Goal: Task Accomplishment & Management: Manage account settings

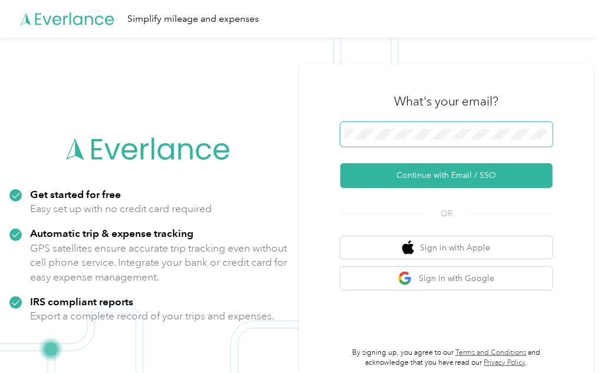
click at [363, 127] on span at bounding box center [446, 134] width 212 height 25
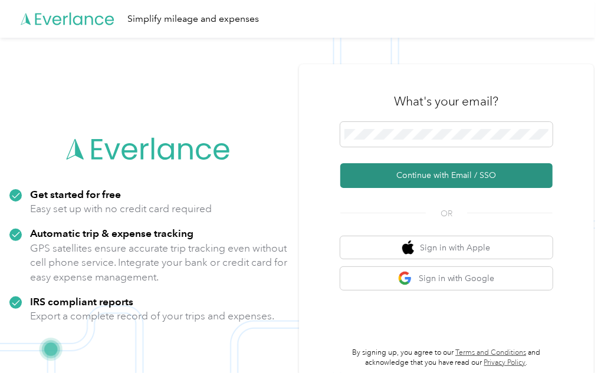
click at [420, 173] on button "Continue with Email / SSO" at bounding box center [446, 175] width 212 height 25
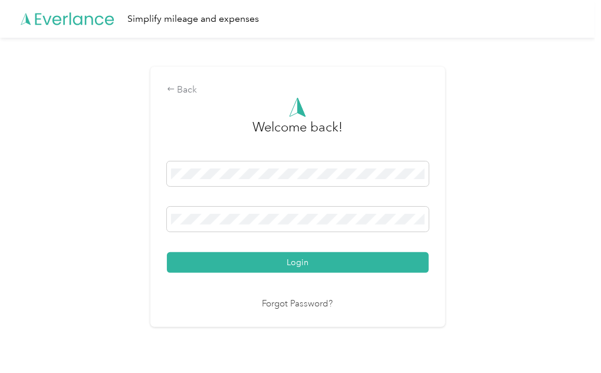
click at [270, 273] on div "Welcome back! Login Forgot Password?" at bounding box center [298, 204] width 262 height 214
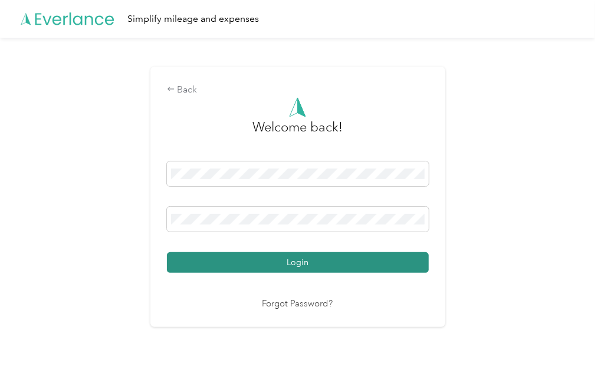
click at [253, 268] on button "Login" at bounding box center [298, 262] width 262 height 21
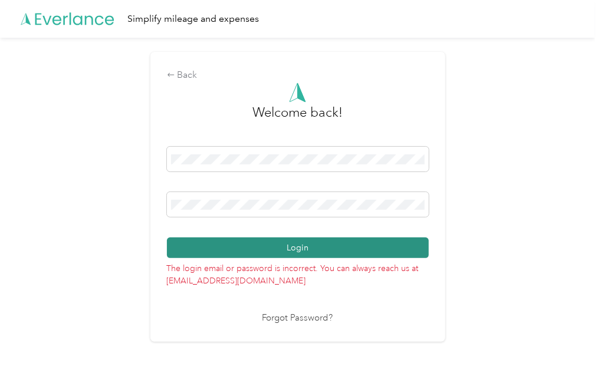
click at [277, 245] on button "Login" at bounding box center [298, 248] width 262 height 21
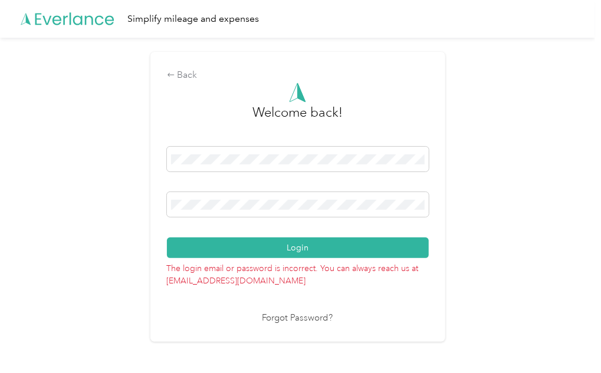
click at [289, 315] on link "Forgot Password?" at bounding box center [297, 319] width 71 height 14
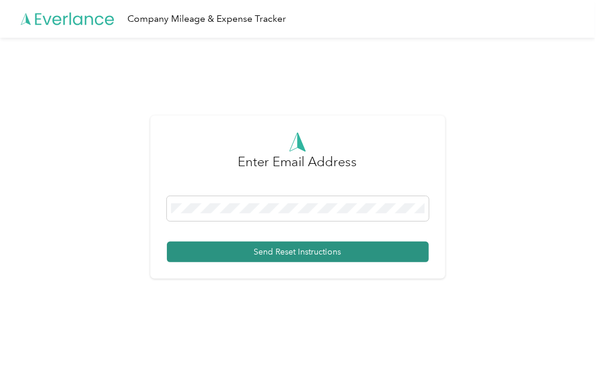
click at [229, 258] on button "Send Reset Instructions" at bounding box center [298, 252] width 262 height 21
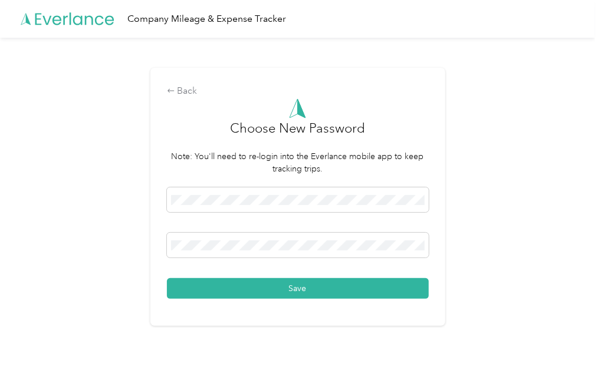
click at [552, 189] on div "Back Choose New Password Note: You'll need to re-login into the Everlance mobil…" at bounding box center [297, 202] width 595 height 328
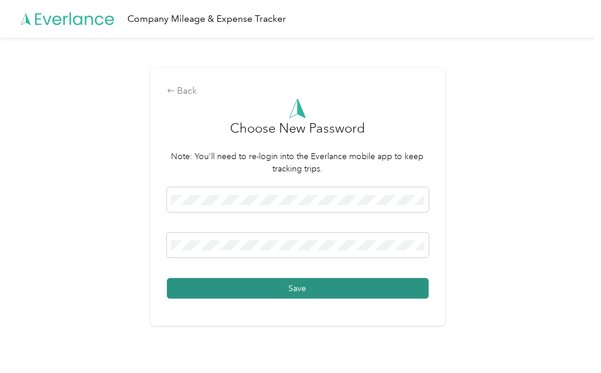
click at [254, 291] on button "Save" at bounding box center [298, 288] width 262 height 21
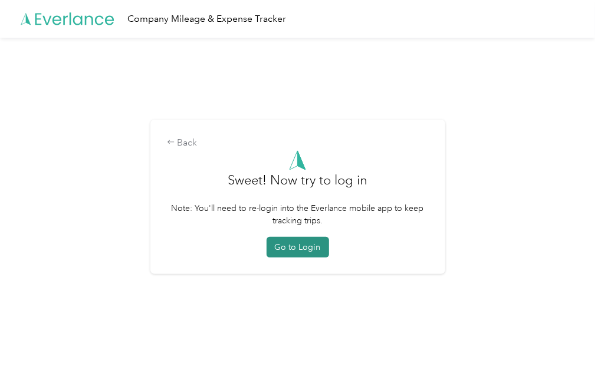
click at [303, 253] on button "Go to Login" at bounding box center [297, 247] width 62 height 21
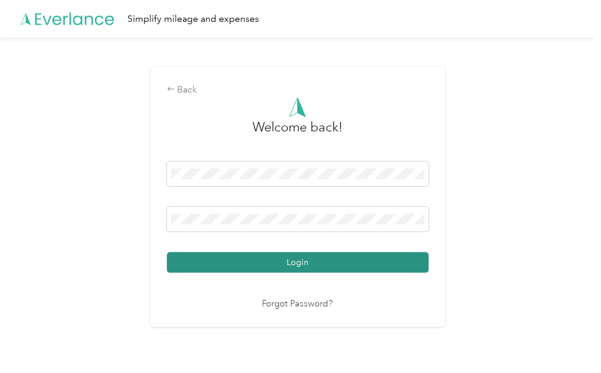
click at [261, 267] on button "Login" at bounding box center [298, 262] width 262 height 21
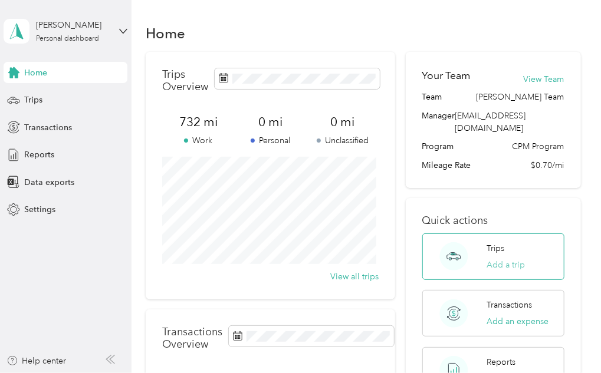
click at [510, 259] on button "Add a trip" at bounding box center [505, 265] width 38 height 12
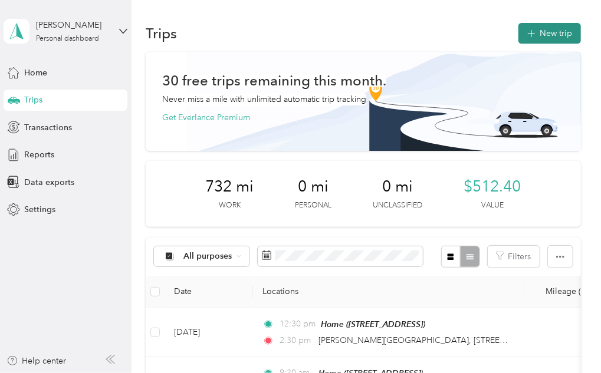
click at [524, 34] on icon "button" at bounding box center [531, 34] width 14 height 14
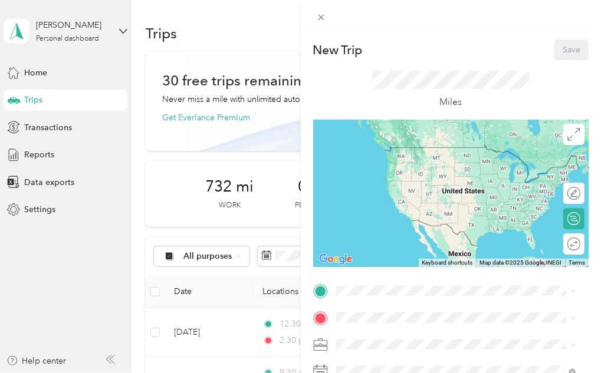
click at [414, 215] on div "Home [STREET_ADDRESS]" at bounding box center [455, 200] width 231 height 29
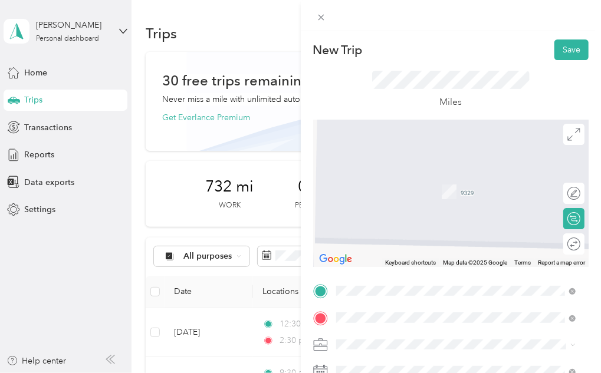
click at [395, 179] on span "[GEOGRAPHIC_DATA][US_STATE], [GEOGRAPHIC_DATA]" at bounding box center [464, 179] width 213 height 21
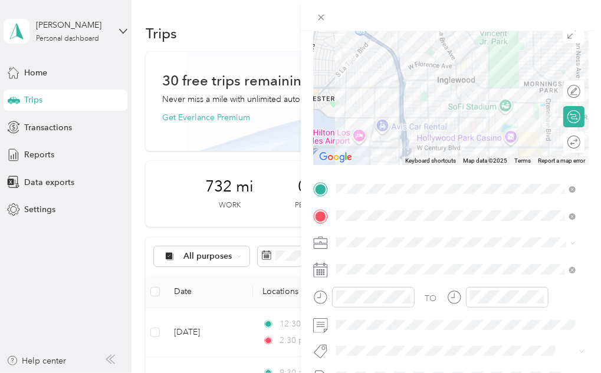
scroll to position [103, 0]
click at [367, 181] on div "CCF - R2R" at bounding box center [455, 179] width 231 height 12
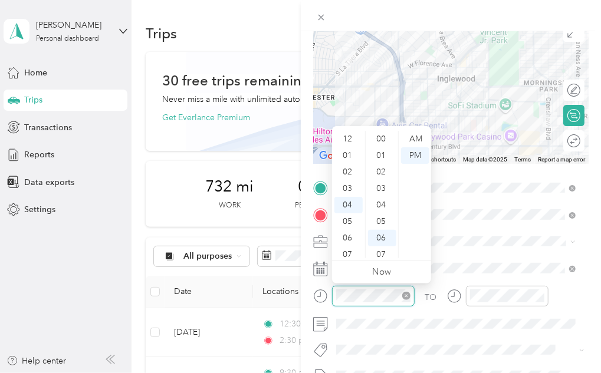
scroll to position [99, 0]
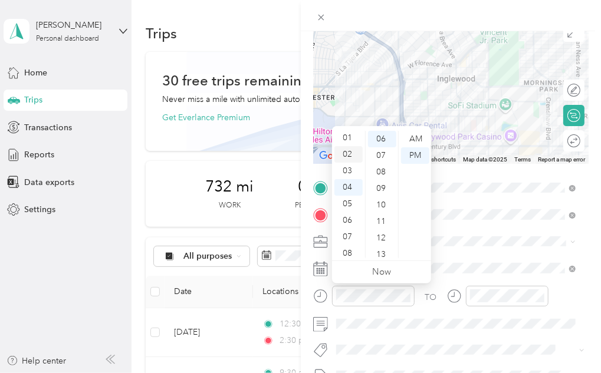
click at [348, 155] on div "02" at bounding box center [348, 154] width 28 height 17
click at [381, 222] on div "30" at bounding box center [382, 226] width 28 height 17
click at [380, 274] on link "Now" at bounding box center [381, 271] width 19 height 11
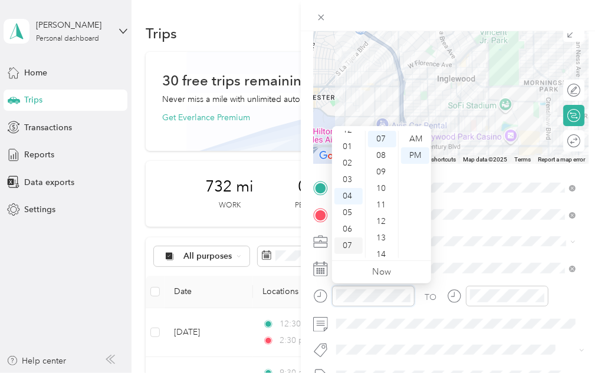
scroll to position [0, 0]
click at [347, 173] on div "02" at bounding box center [348, 172] width 28 height 17
click at [381, 233] on div "30" at bounding box center [382, 238] width 28 height 17
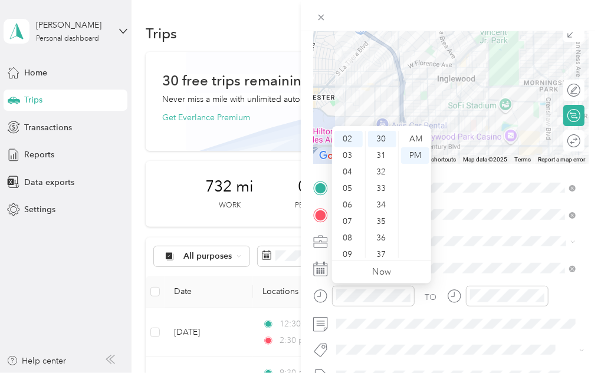
click at [463, 256] on div "TO Add photo" at bounding box center [451, 321] width 276 height 285
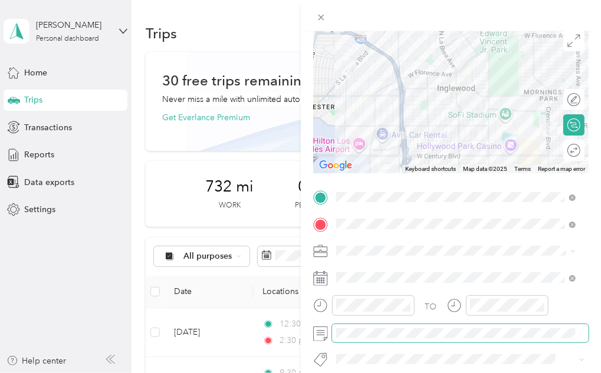
scroll to position [93, 0]
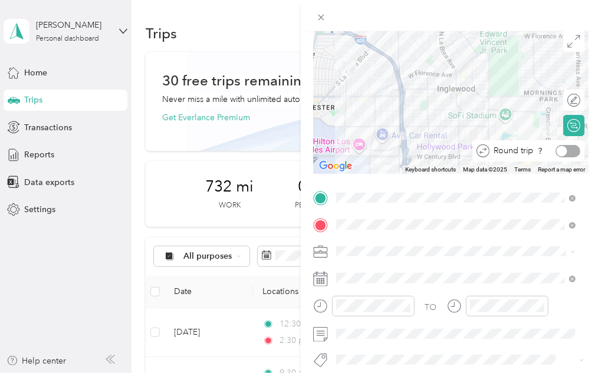
click at [562, 150] on div at bounding box center [567, 151] width 25 height 12
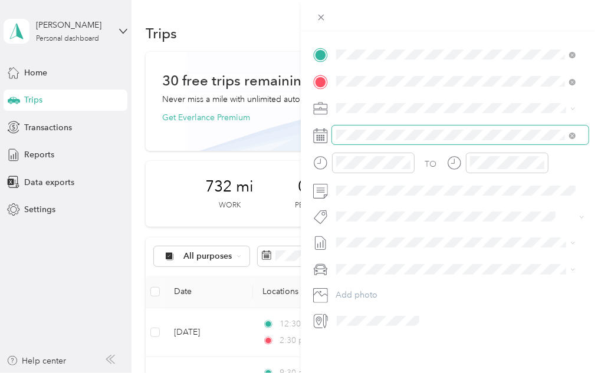
scroll to position [0, 0]
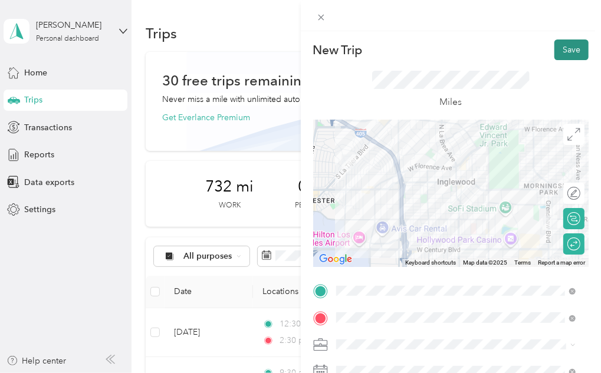
click at [565, 50] on button "Save" at bounding box center [571, 49] width 34 height 21
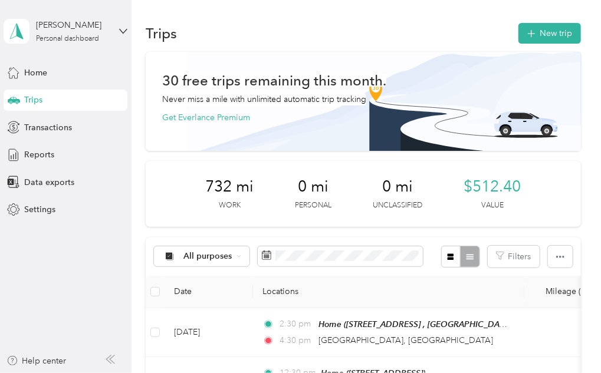
click at [250, 31] on div "Trips New trip" at bounding box center [363, 33] width 434 height 25
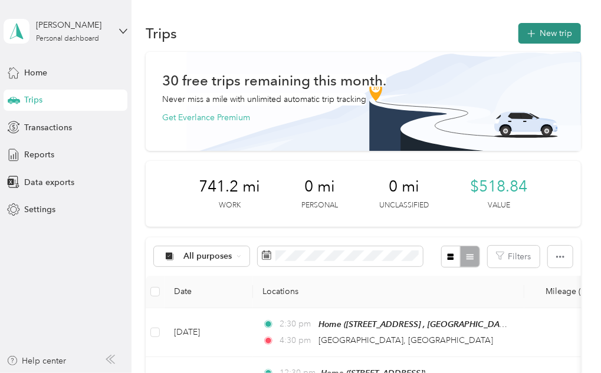
click at [528, 35] on icon "button" at bounding box center [531, 34] width 14 height 14
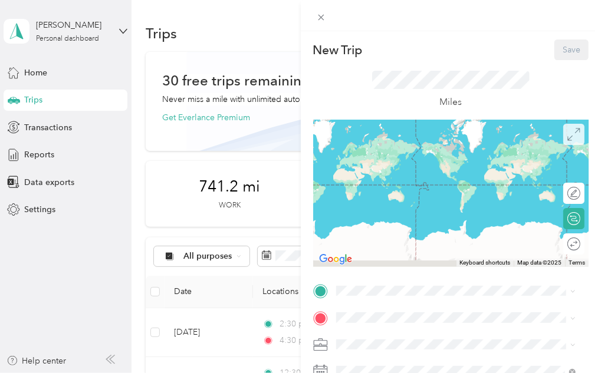
click at [567, 127] on span at bounding box center [573, 134] width 21 height 21
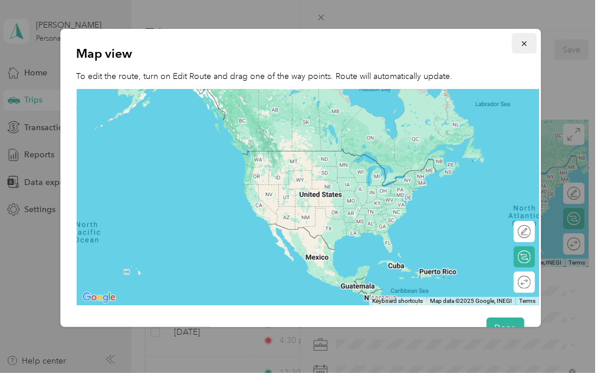
click at [520, 39] on icon "button" at bounding box center [524, 43] width 8 height 8
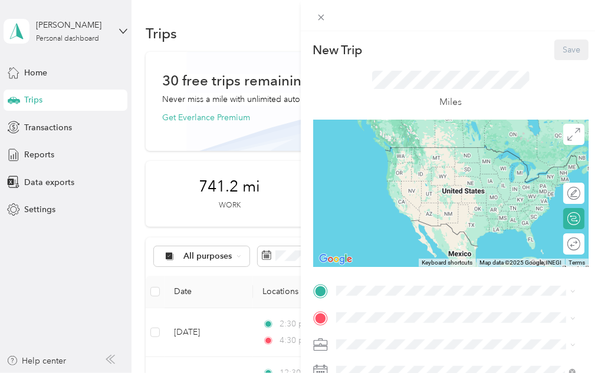
click at [398, 210] on span "[STREET_ADDRESS]" at bounding box center [395, 205] width 75 height 10
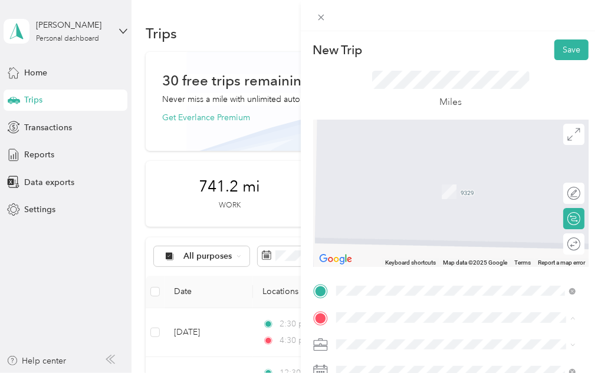
click at [429, 298] on li "[STREET_ADDRESS][PERSON_NAME][US_STATE]" at bounding box center [456, 286] width 248 height 24
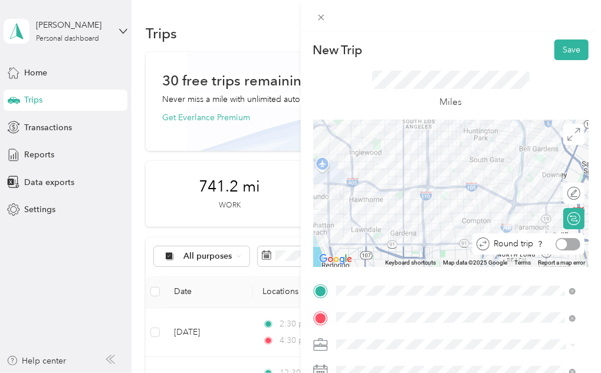
click at [559, 245] on div at bounding box center [567, 244] width 25 height 12
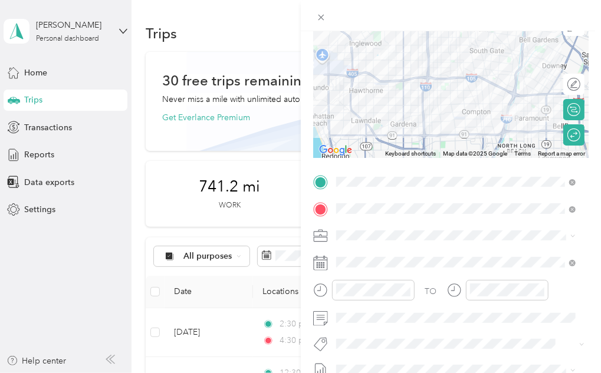
scroll to position [110, 0]
click at [364, 168] on span "CCF - R2R" at bounding box center [359, 168] width 38 height 10
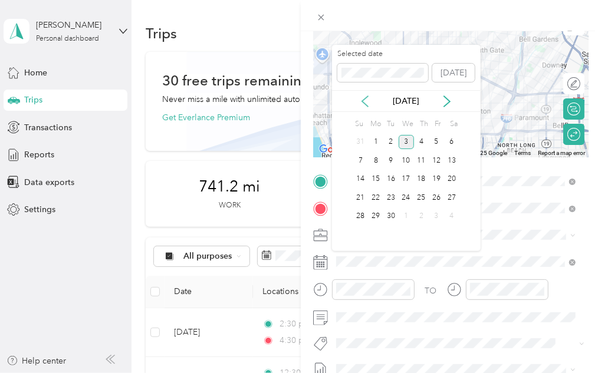
click at [363, 100] on icon at bounding box center [365, 101] width 6 height 11
click at [421, 179] on div "14" at bounding box center [421, 179] width 15 height 15
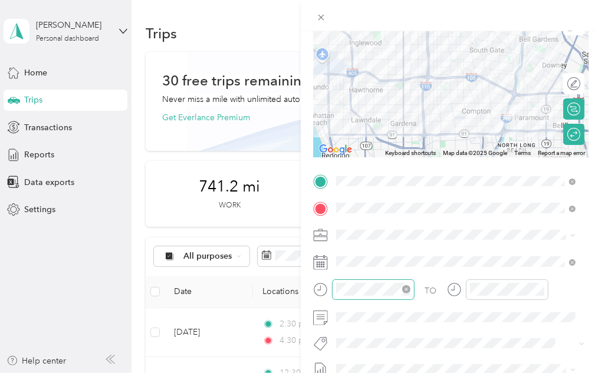
click at [406, 288] on icon "close-circle" at bounding box center [406, 289] width 8 height 8
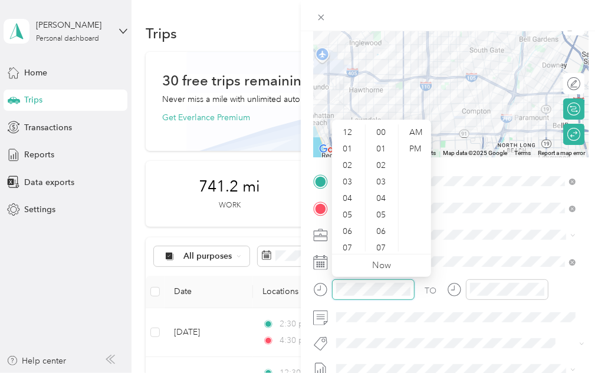
scroll to position [132, 0]
click at [347, 146] on div "01" at bounding box center [348, 149] width 28 height 17
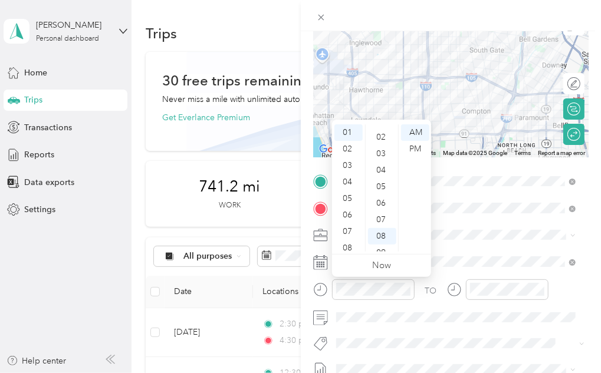
scroll to position [0, 0]
click at [381, 136] on div "00" at bounding box center [382, 132] width 28 height 17
click at [380, 133] on div "00" at bounding box center [382, 132] width 28 height 17
click at [413, 151] on div "PM" at bounding box center [415, 149] width 28 height 17
click at [459, 246] on div "TO Add photo" at bounding box center [451, 314] width 276 height 285
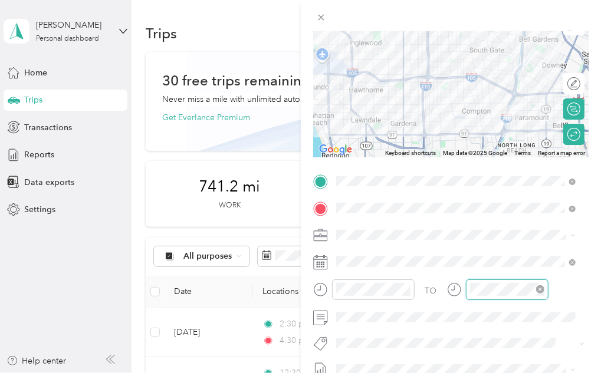
scroll to position [132, 0]
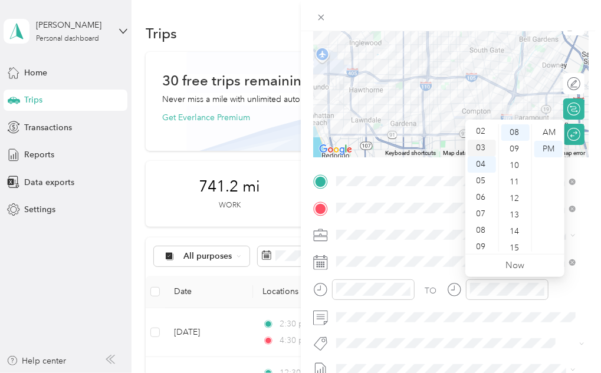
click at [482, 147] on div "03" at bounding box center [481, 148] width 28 height 17
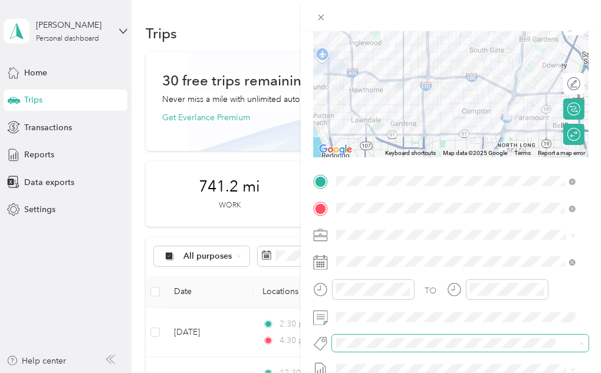
click at [493, 337] on span at bounding box center [450, 343] width 237 height 12
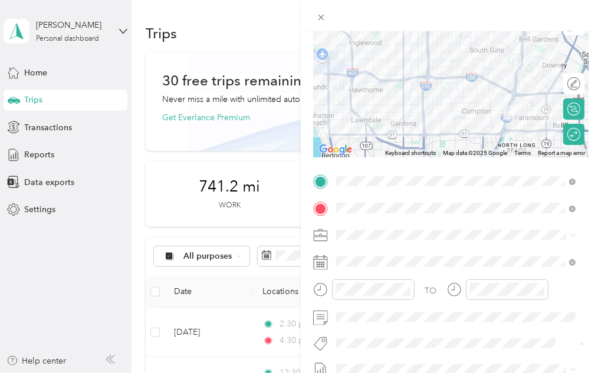
click at [398, 311] on div "No tags found" at bounding box center [456, 312] width 248 height 44
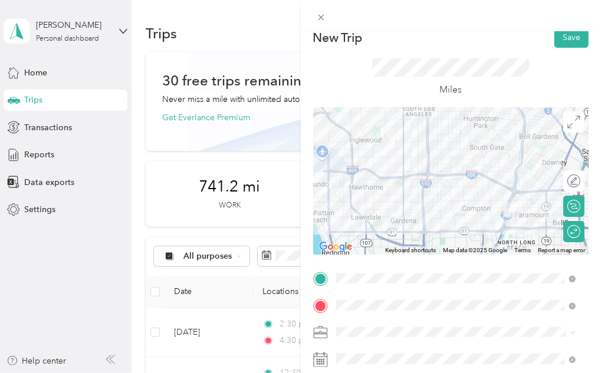
scroll to position [0, 0]
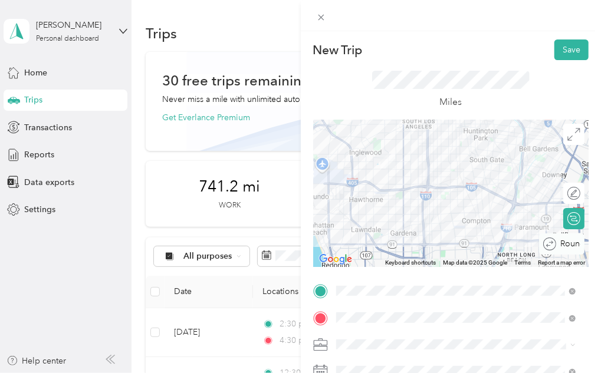
click at [566, 242] on div "Round trip" at bounding box center [568, 244] width 24 height 12
click at [559, 244] on div "Round trip" at bounding box center [556, 243] width 55 height 21
click at [554, 44] on button "Save" at bounding box center [571, 49] width 34 height 21
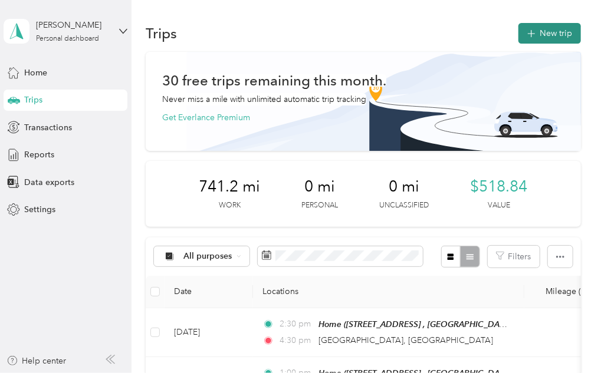
click at [547, 28] on button "New trip" at bounding box center [549, 33] width 62 height 21
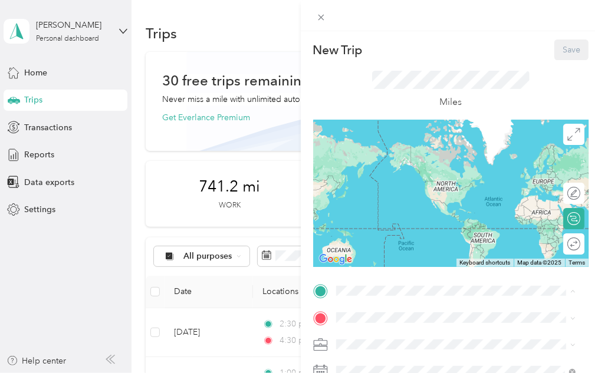
click at [400, 211] on span "[STREET_ADDRESS]" at bounding box center [395, 206] width 75 height 10
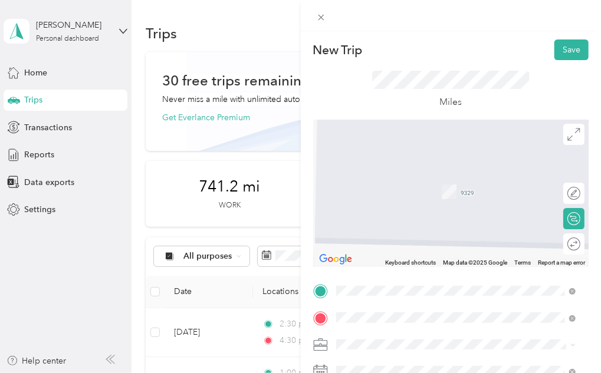
click at [403, 282] on span "[STREET_ADDRESS][PERSON_NAME][US_STATE]" at bounding box center [449, 277] width 183 height 11
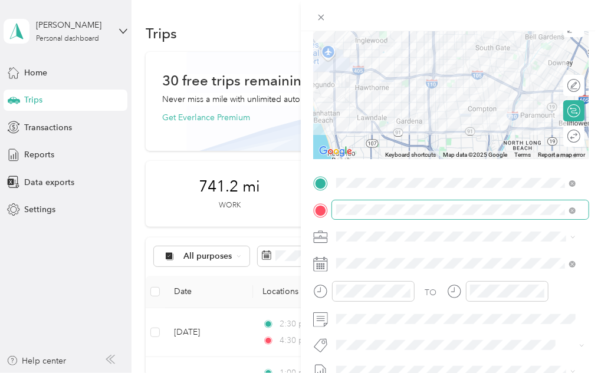
scroll to position [133, 0]
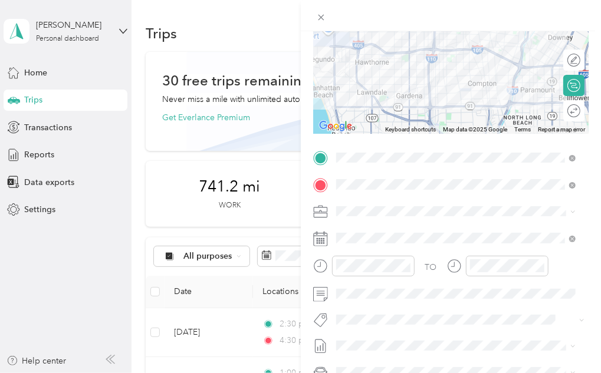
click at [374, 149] on div "CCF - R2R" at bounding box center [455, 148] width 231 height 12
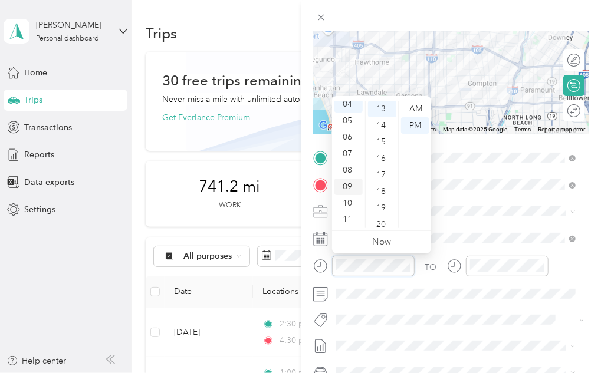
scroll to position [0, 0]
click at [345, 127] on div "01" at bounding box center [348, 125] width 28 height 17
click at [382, 107] on div "00" at bounding box center [382, 109] width 28 height 17
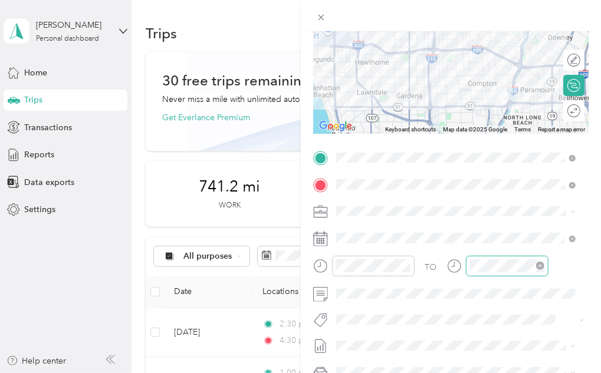
click at [523, 275] on div at bounding box center [507, 266] width 83 height 21
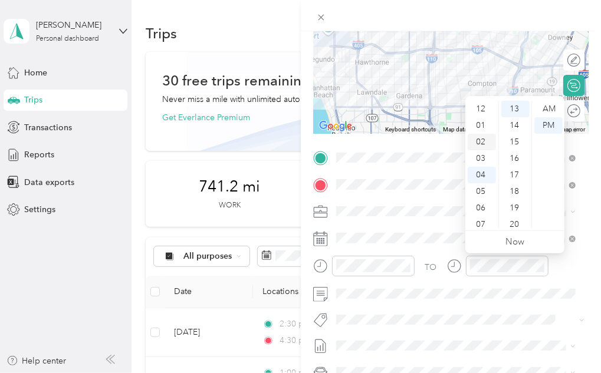
click at [482, 143] on div "02" at bounding box center [481, 142] width 28 height 17
click at [513, 130] on div "04" at bounding box center [515, 128] width 28 height 17
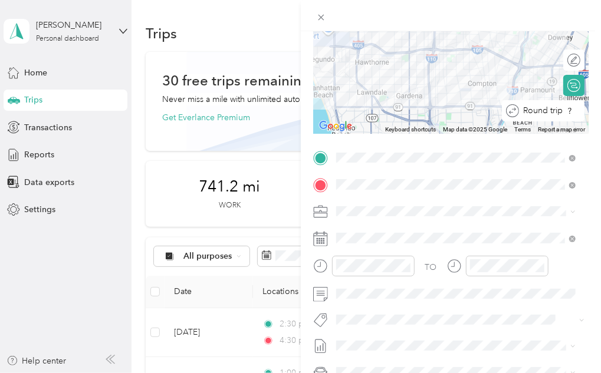
click at [562, 115] on div "Round trip" at bounding box center [549, 111] width 61 height 12
click at [562, 113] on div at bounding box center [567, 111] width 25 height 12
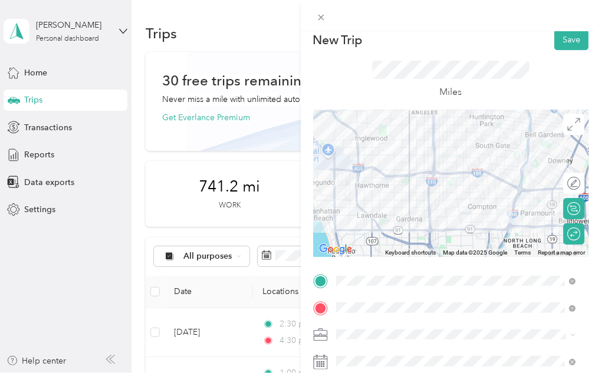
scroll to position [0, 0]
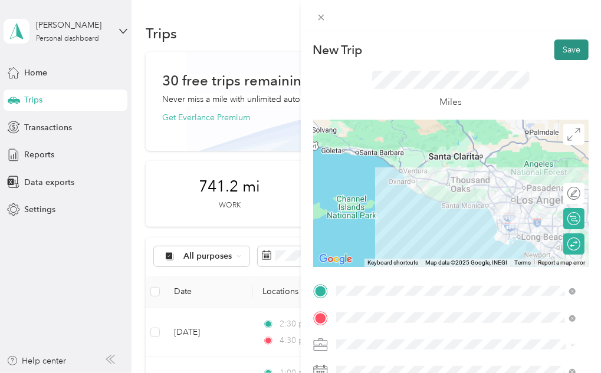
click at [554, 51] on button "Save" at bounding box center [571, 49] width 34 height 21
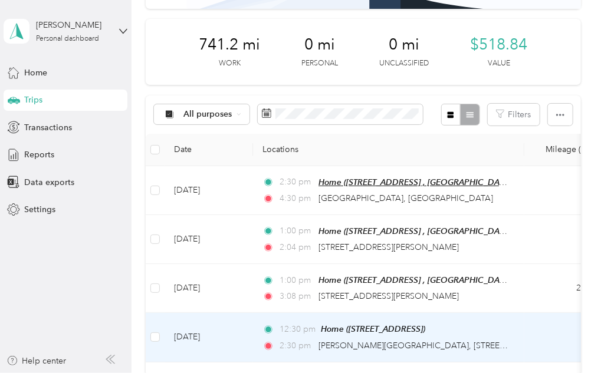
scroll to position [141, 0]
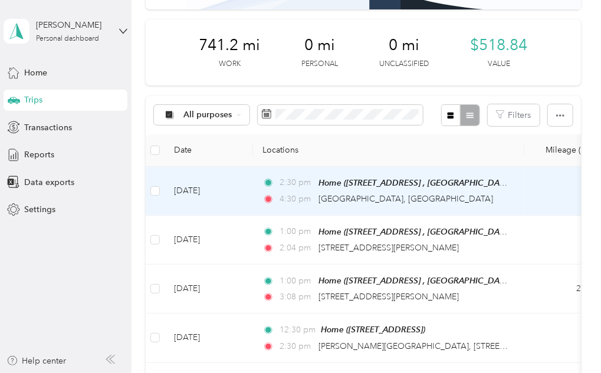
click at [203, 192] on td "[DATE]" at bounding box center [208, 191] width 88 height 49
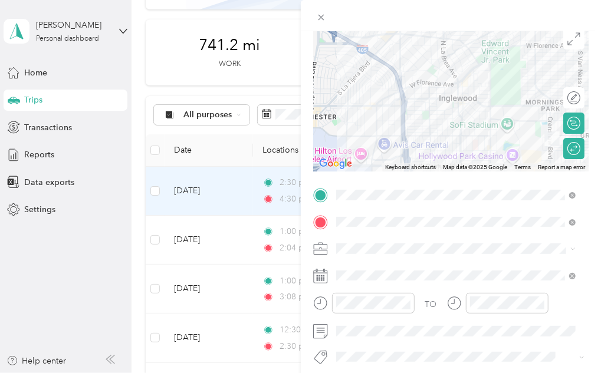
scroll to position [98, 0]
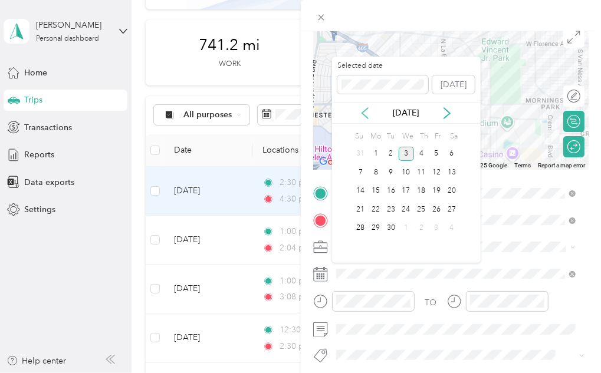
click at [362, 116] on icon at bounding box center [365, 113] width 12 height 12
click at [391, 190] on div "12" at bounding box center [390, 191] width 15 height 15
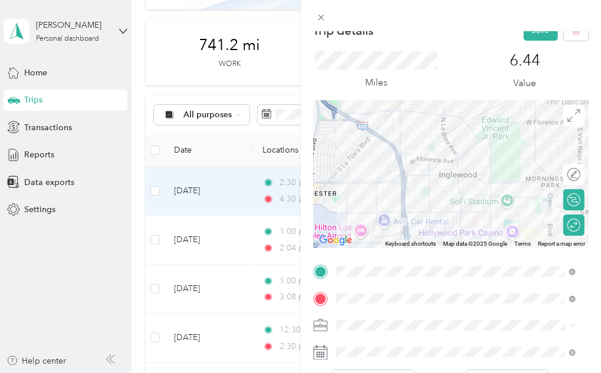
scroll to position [0, 0]
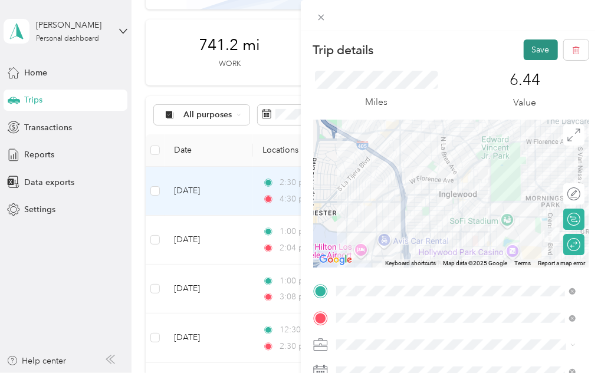
click at [530, 55] on button "Save" at bounding box center [540, 49] width 34 height 21
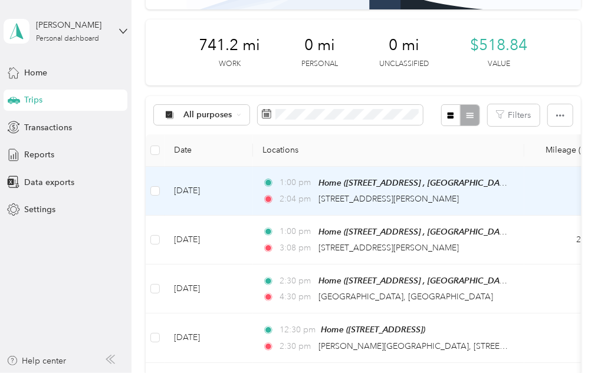
click at [205, 193] on td "[DATE]" at bounding box center [208, 191] width 88 height 49
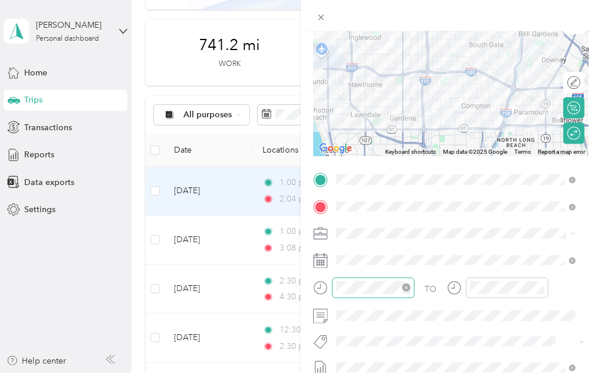
scroll to position [112, 0]
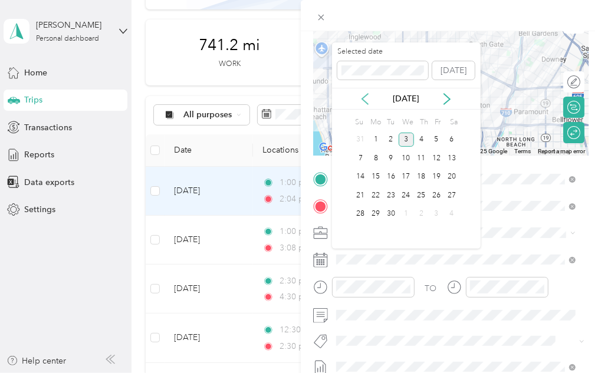
click at [362, 95] on icon at bounding box center [365, 99] width 12 height 12
click at [438, 178] on div "15" at bounding box center [435, 177] width 15 height 15
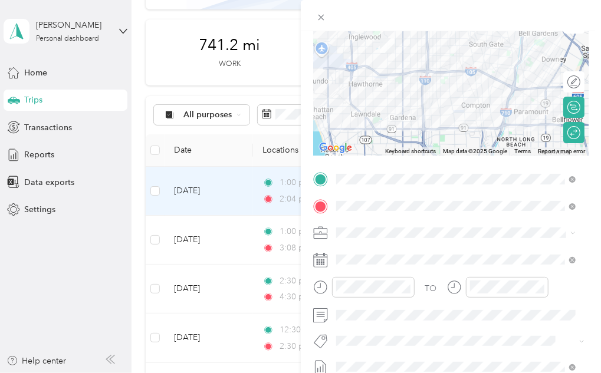
scroll to position [0, 0]
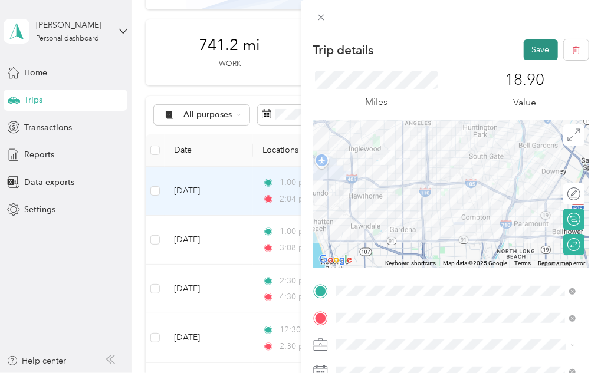
click at [524, 48] on button "Save" at bounding box center [540, 49] width 34 height 21
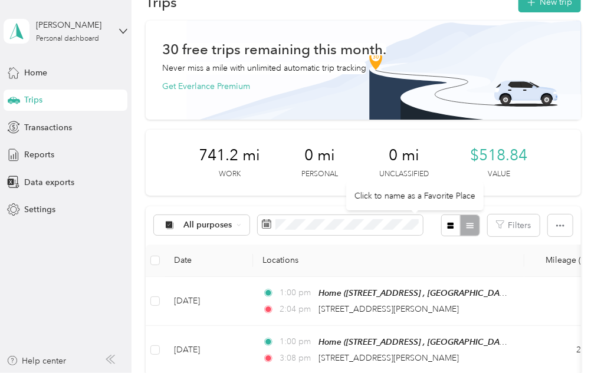
scroll to position [17, 0]
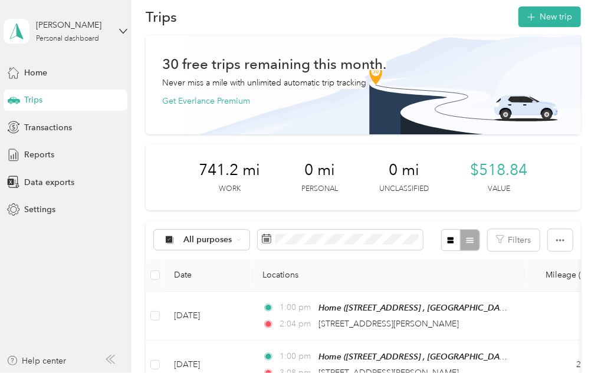
click at [165, 11] on h1 "Trips" at bounding box center [161, 17] width 31 height 12
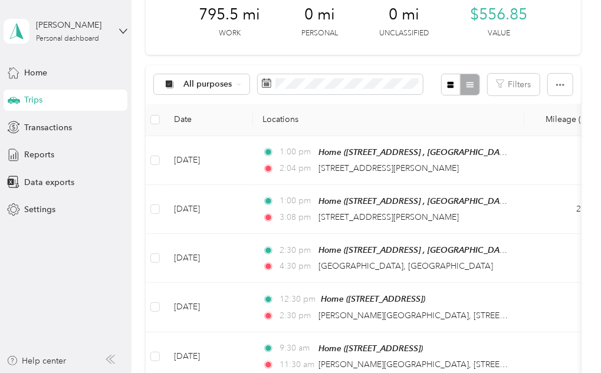
scroll to position [177, 0]
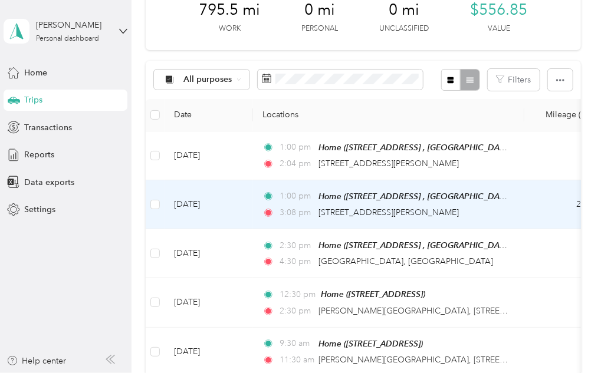
click at [225, 207] on td "[DATE]" at bounding box center [208, 204] width 88 height 49
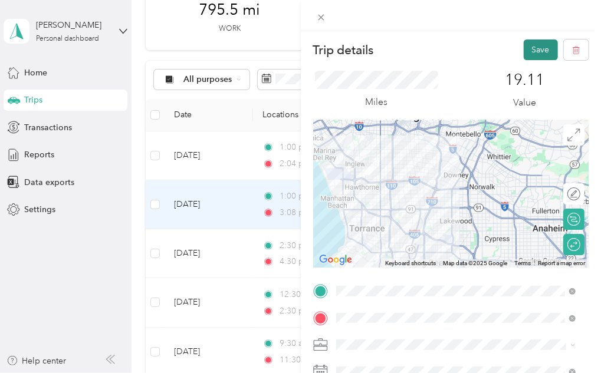
click at [527, 50] on button "Save" at bounding box center [540, 49] width 34 height 21
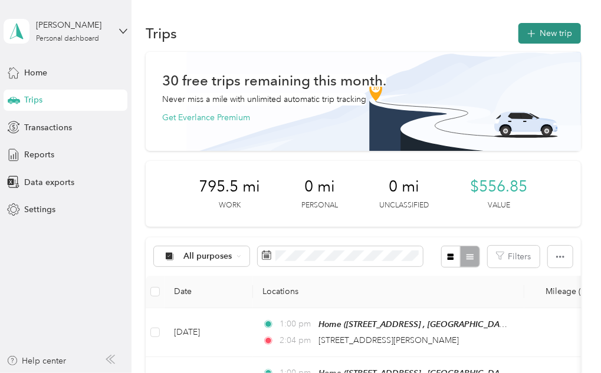
click at [530, 31] on icon "button" at bounding box center [531, 34] width 14 height 14
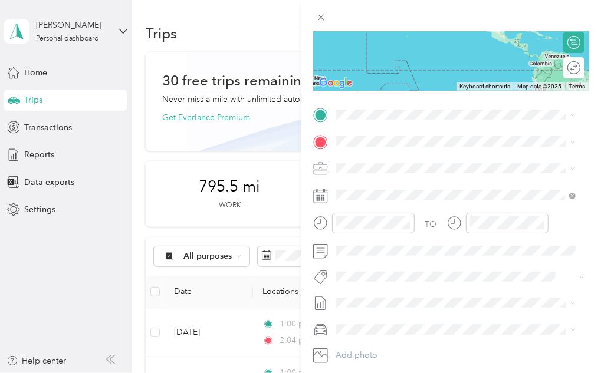
scroll to position [172, 0]
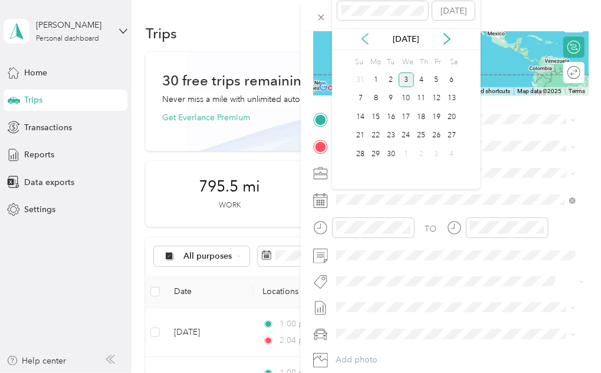
click at [365, 36] on icon at bounding box center [365, 39] width 6 height 11
click at [388, 134] on div "19" at bounding box center [390, 135] width 15 height 15
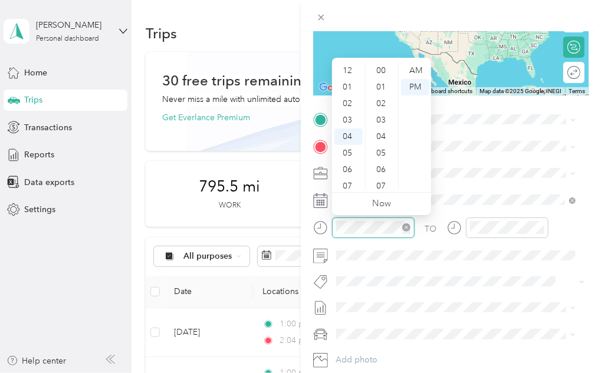
scroll to position [297, 0]
click at [404, 225] on icon "close-circle" at bounding box center [406, 227] width 8 height 8
click at [345, 135] on div "08" at bounding box center [348, 136] width 28 height 17
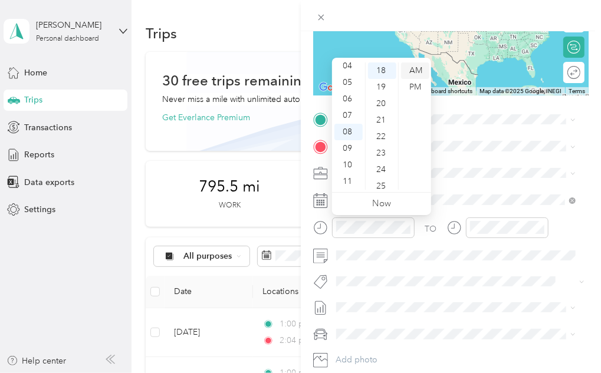
click at [410, 71] on div "AM" at bounding box center [415, 70] width 28 height 17
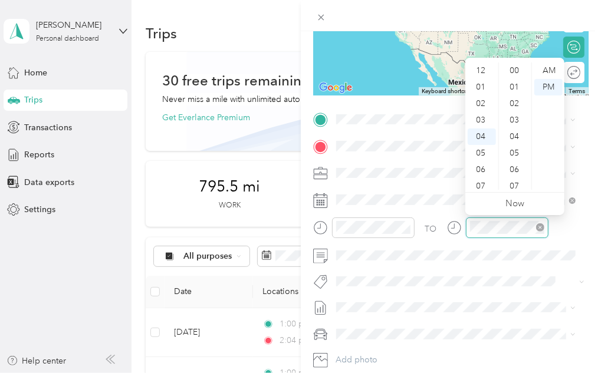
scroll to position [297, 0]
click at [481, 152] on div "09" at bounding box center [481, 153] width 28 height 17
click at [513, 94] on div "05" at bounding box center [515, 89] width 28 height 17
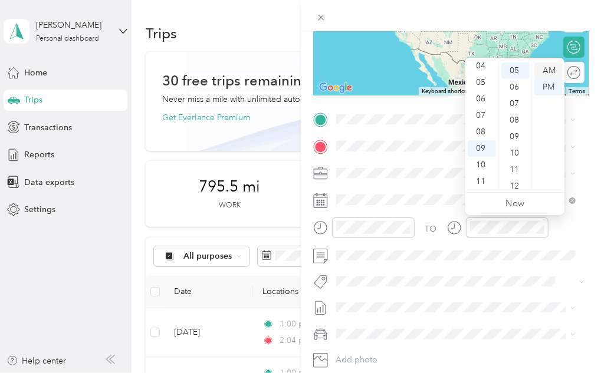
click at [545, 70] on div "AM" at bounding box center [548, 70] width 28 height 17
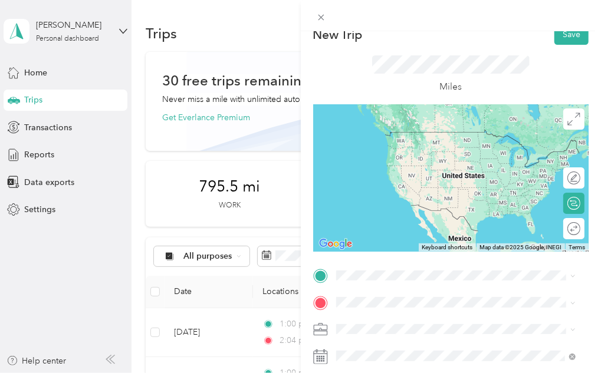
scroll to position [14, 0]
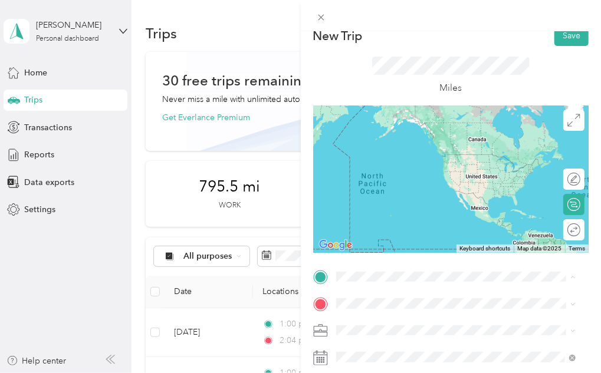
click at [393, 198] on div "Home [STREET_ADDRESS]" at bounding box center [395, 185] width 75 height 25
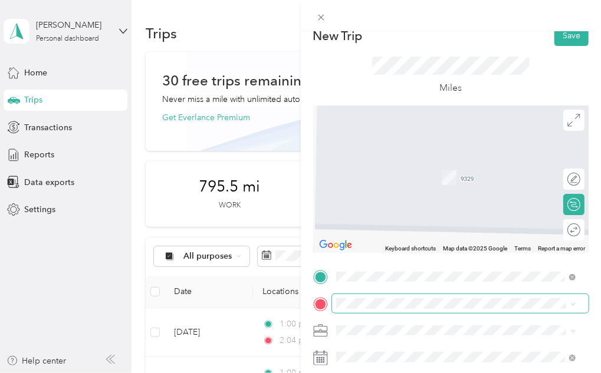
click at [361, 296] on span at bounding box center [460, 303] width 257 height 19
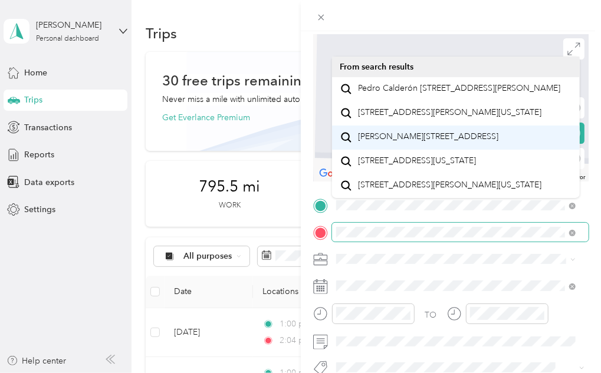
scroll to position [20, 0]
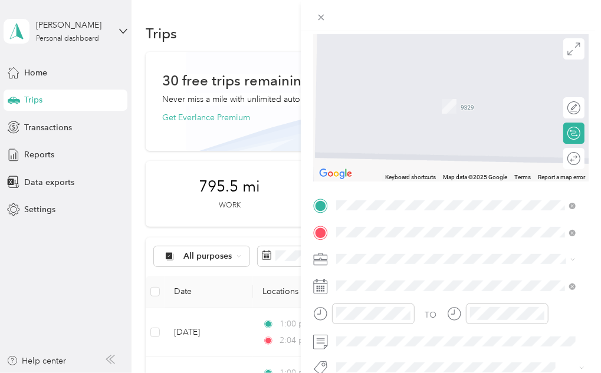
click at [403, 190] on span "[STREET_ADDRESS][PERSON_NAME][US_STATE]" at bounding box center [449, 185] width 183 height 11
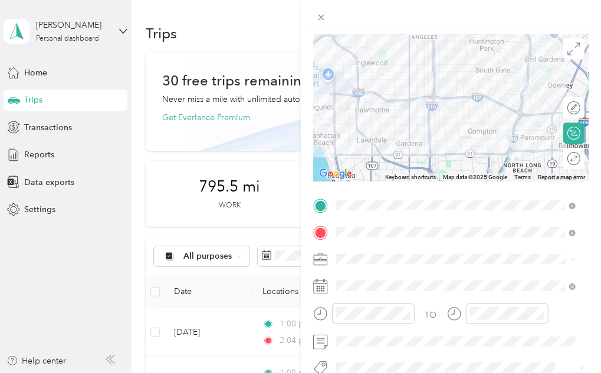
click at [418, 264] on span at bounding box center [460, 259] width 257 height 19
click at [381, 202] on li "CCF - R2R" at bounding box center [456, 196] width 248 height 21
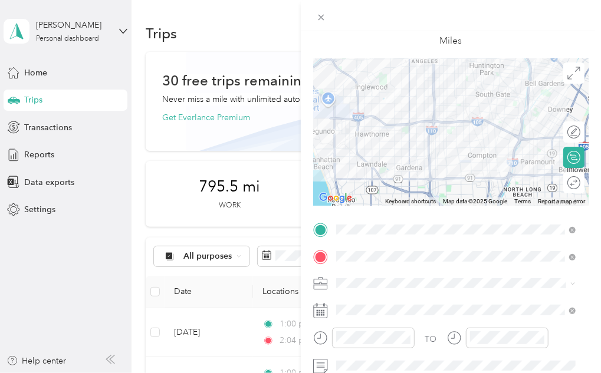
scroll to position [0, 0]
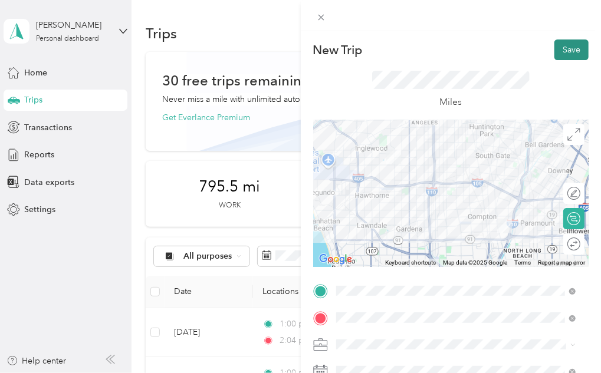
click at [558, 47] on button "Save" at bounding box center [571, 49] width 34 height 21
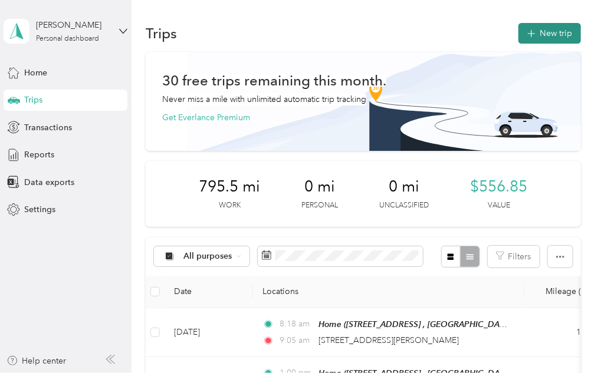
click at [542, 35] on button "New trip" at bounding box center [549, 33] width 62 height 21
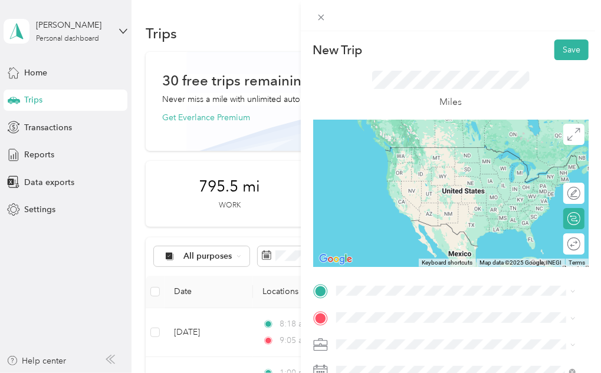
click at [388, 255] on span "[STREET_ADDRESS][PERSON_NAME][US_STATE]" at bounding box center [449, 250] width 183 height 11
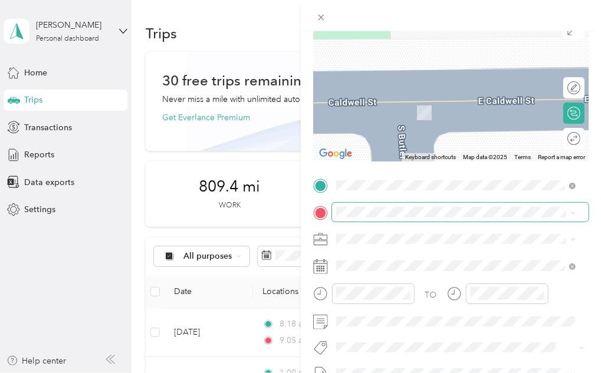
scroll to position [114, 0]
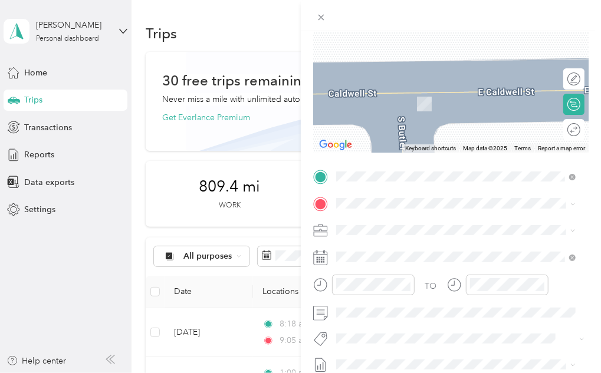
click at [401, 69] on li "[STREET_ADDRESS][US_STATE]" at bounding box center [456, 57] width 248 height 24
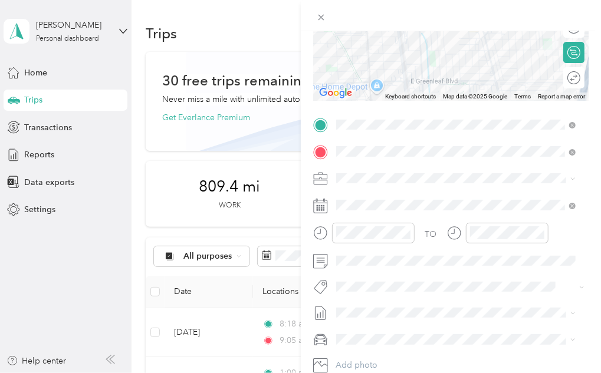
scroll to position [172, 0]
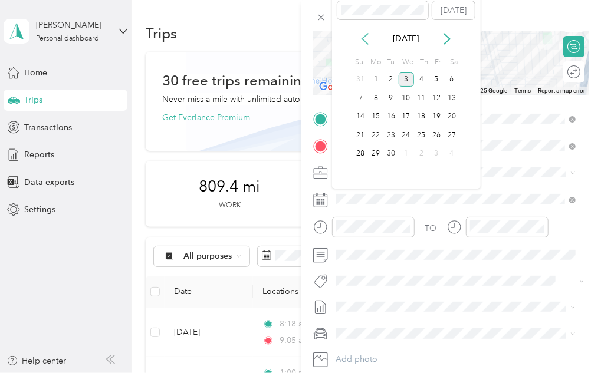
click at [367, 43] on icon at bounding box center [365, 39] width 6 height 11
click at [387, 135] on div "19" at bounding box center [390, 135] width 15 height 15
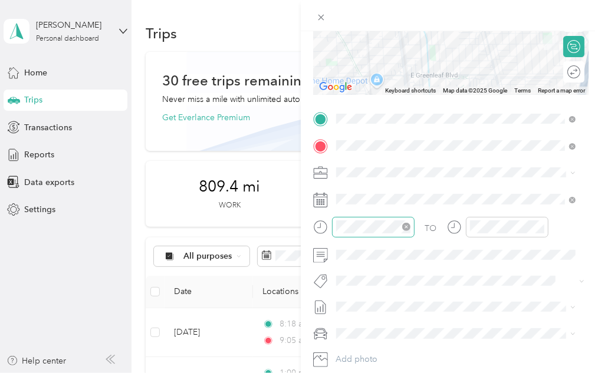
click at [405, 223] on icon "close-circle" at bounding box center [406, 227] width 8 height 8
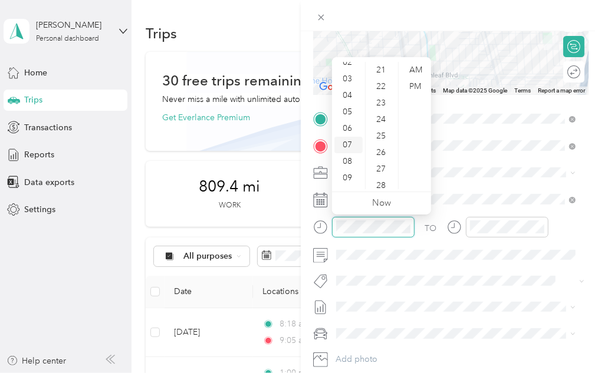
scroll to position [41, 0]
drag, startPoint x: 351, startPoint y: 179, endPoint x: 343, endPoint y: 215, distance: 37.5
click at [343, 215] on div "TO Add photo" at bounding box center [451, 252] width 276 height 285
click at [349, 175] on div "09" at bounding box center [348, 177] width 28 height 17
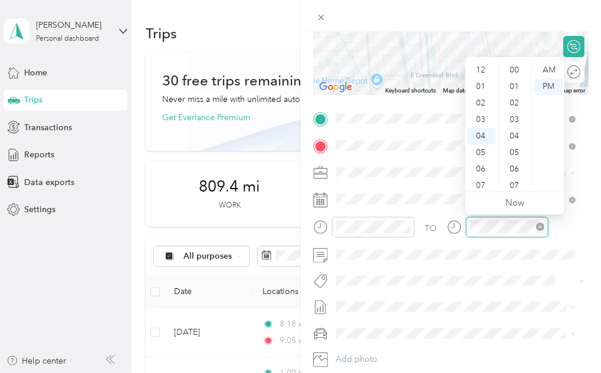
scroll to position [347, 0]
click at [479, 168] on div "10" at bounding box center [481, 169] width 28 height 17
click at [516, 101] on div "02" at bounding box center [515, 103] width 28 height 17
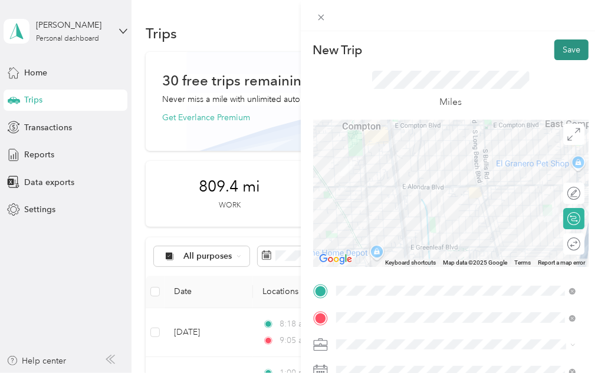
click at [557, 51] on button "Save" at bounding box center [571, 49] width 34 height 21
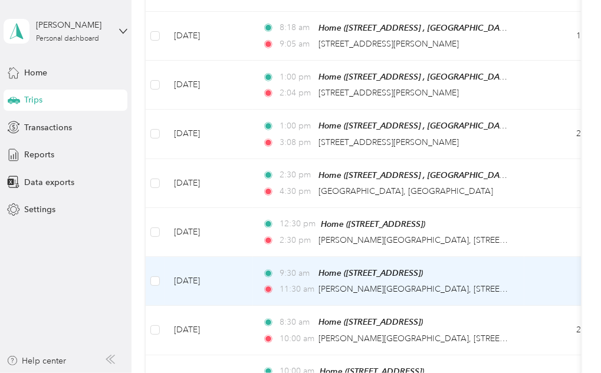
scroll to position [372, 0]
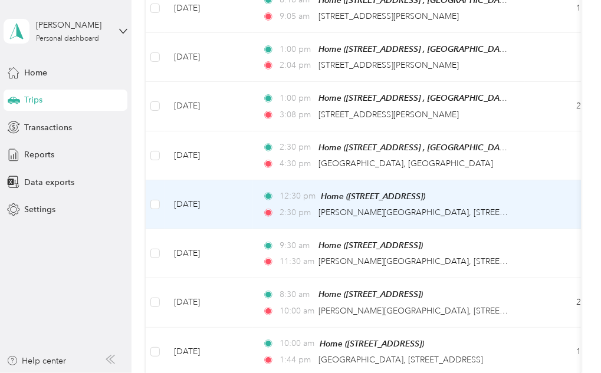
click at [217, 200] on td "[DATE]" at bounding box center [208, 204] width 88 height 49
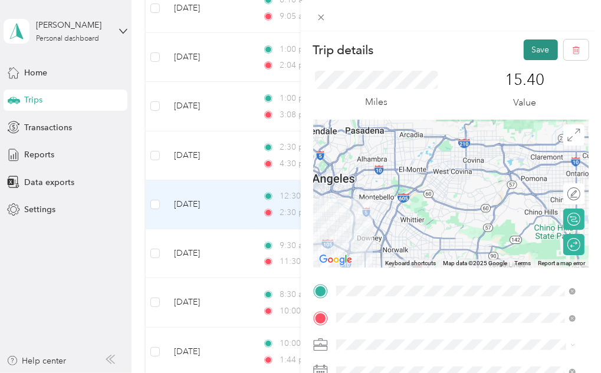
click at [523, 45] on button "Save" at bounding box center [540, 49] width 34 height 21
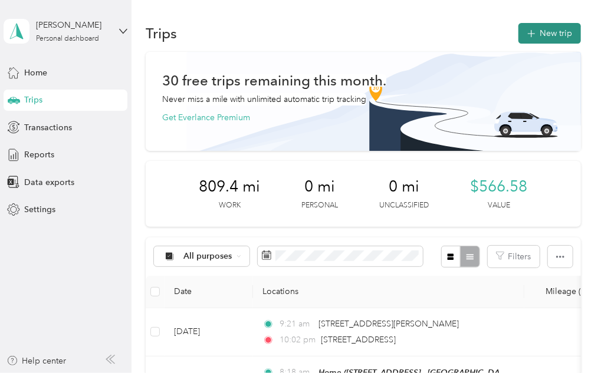
click at [526, 29] on icon "button" at bounding box center [531, 34] width 14 height 14
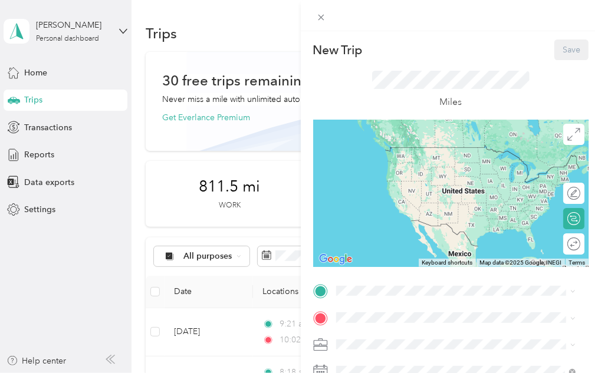
click at [572, 88] on div "Miles" at bounding box center [451, 90] width 276 height 60
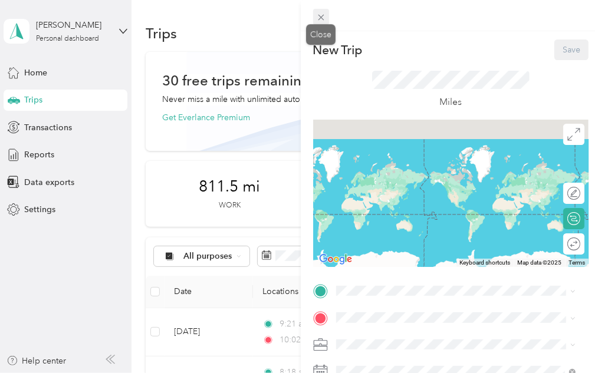
click at [322, 18] on icon at bounding box center [321, 17] width 10 height 10
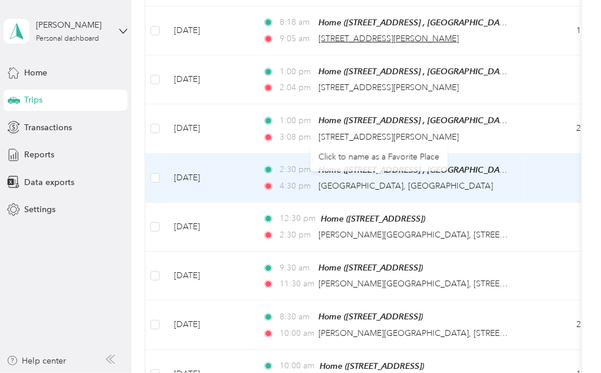
scroll to position [351, 0]
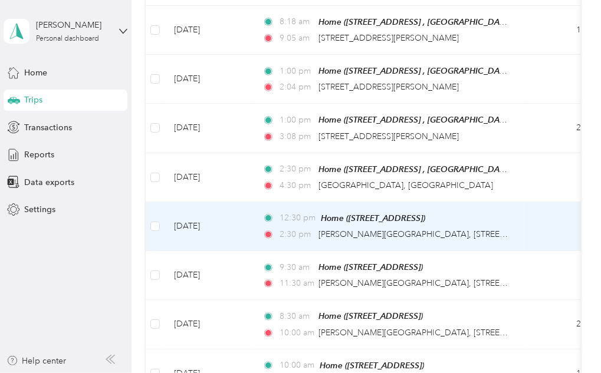
click at [237, 221] on td "[DATE]" at bounding box center [208, 226] width 88 height 49
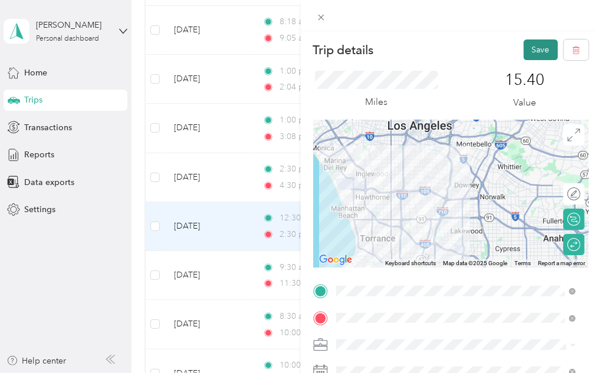
click at [526, 47] on button "Save" at bounding box center [540, 49] width 34 height 21
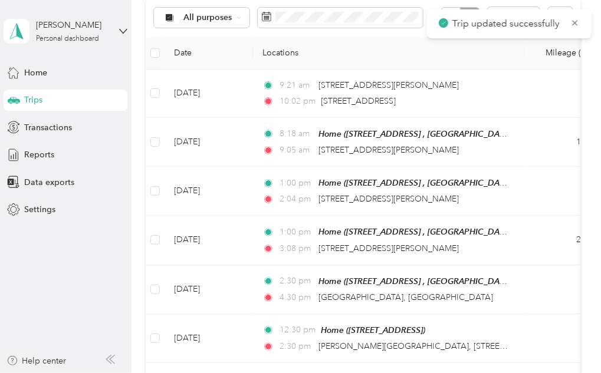
scroll to position [250, 0]
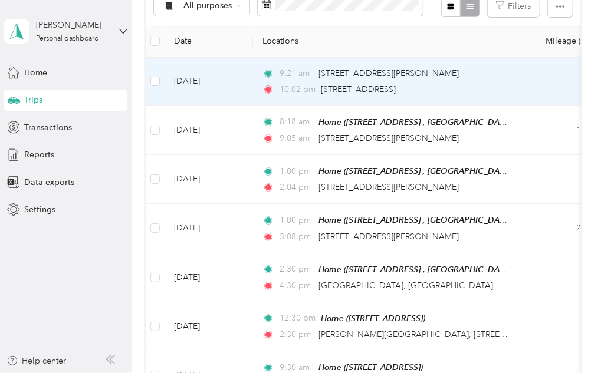
click at [244, 85] on td "[DATE]" at bounding box center [208, 82] width 88 height 48
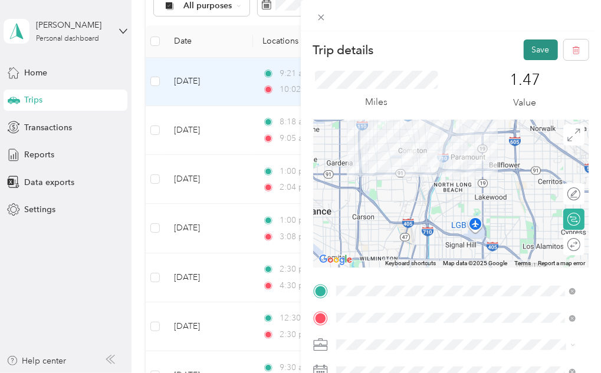
click at [534, 48] on button "Save" at bounding box center [540, 49] width 34 height 21
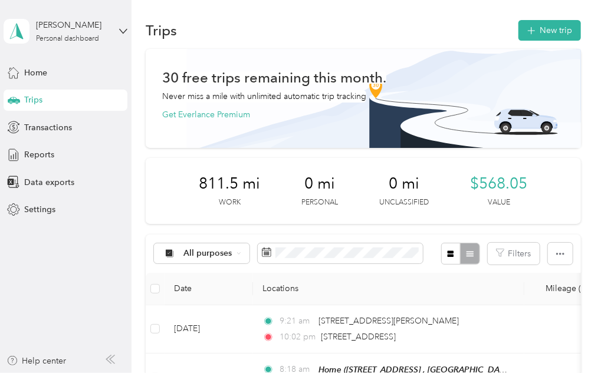
scroll to position [2, 0]
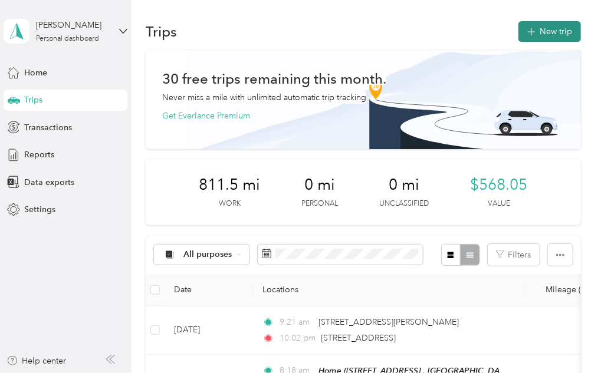
click at [527, 28] on icon "button" at bounding box center [531, 32] width 14 height 14
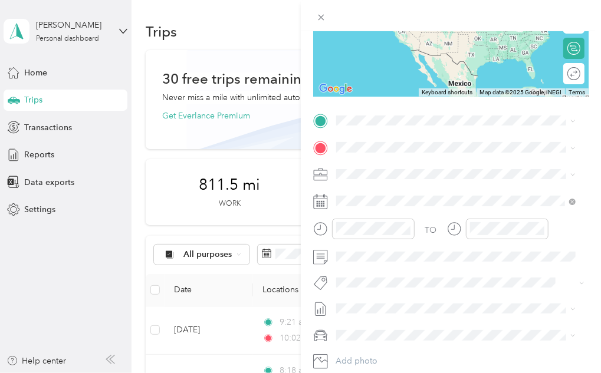
scroll to position [182, 0]
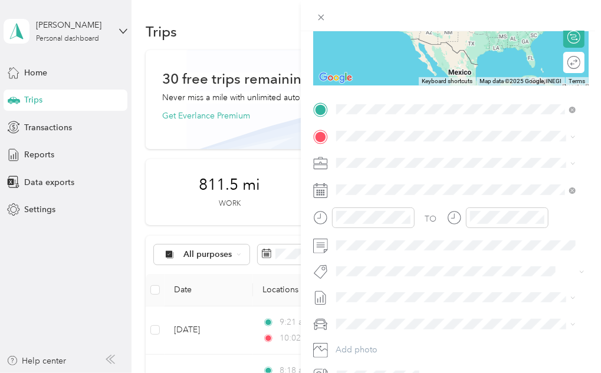
click at [434, 155] on span "[STREET_ADDRESS][US_STATE]" at bounding box center [417, 152] width 118 height 11
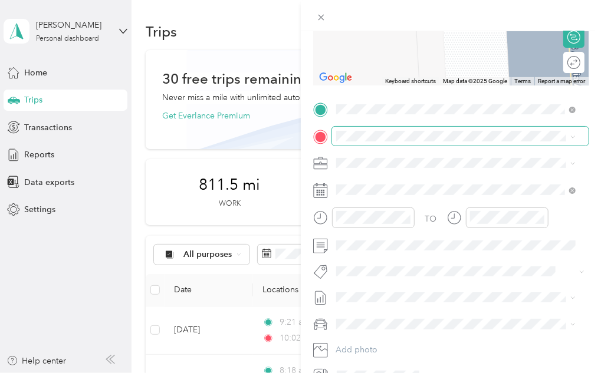
click at [375, 142] on span at bounding box center [460, 136] width 257 height 19
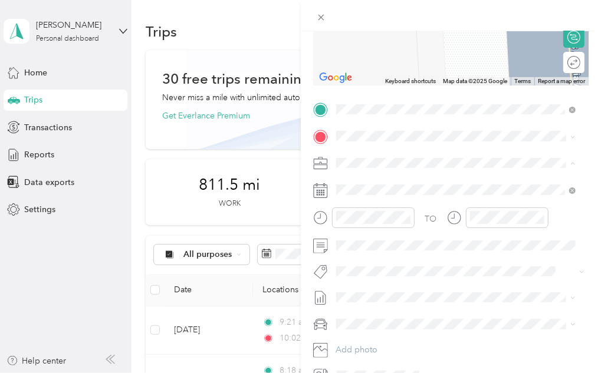
click at [363, 288] on span "CCF - R2R" at bounding box center [359, 287] width 38 height 10
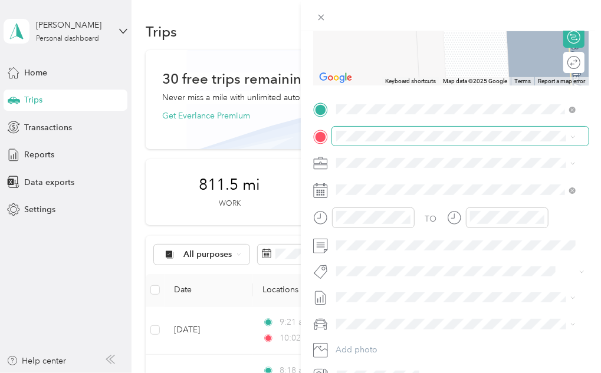
click at [393, 130] on span at bounding box center [460, 136] width 257 height 19
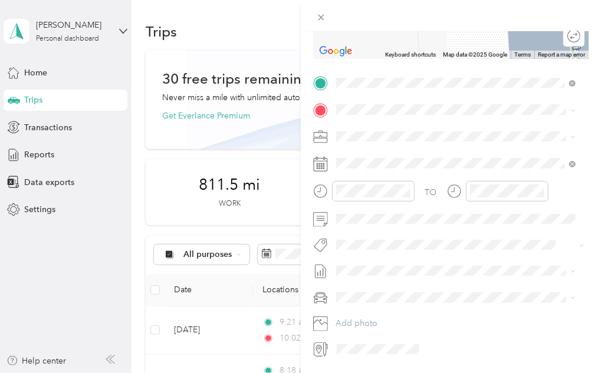
scroll to position [207, 0]
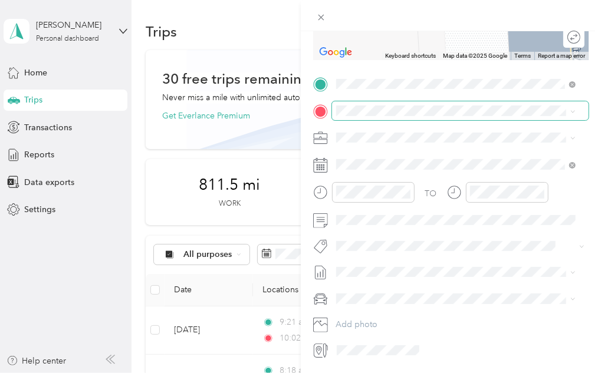
click at [372, 117] on span at bounding box center [460, 110] width 257 height 19
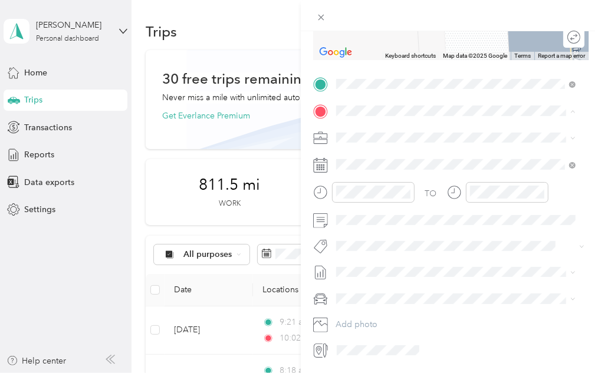
click at [386, 176] on div "Home [STREET_ADDRESS]" at bounding box center [395, 164] width 75 height 25
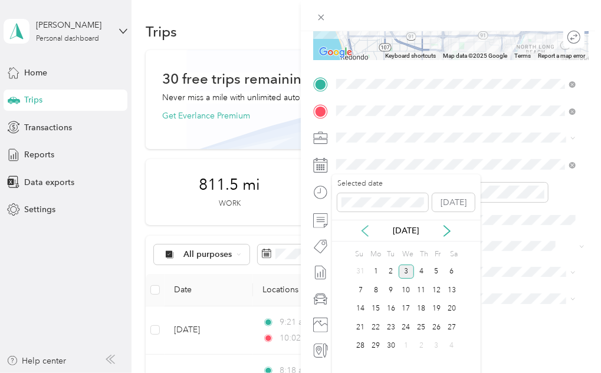
click at [363, 230] on icon at bounding box center [365, 231] width 6 height 11
click at [394, 324] on div "19" at bounding box center [390, 327] width 15 height 15
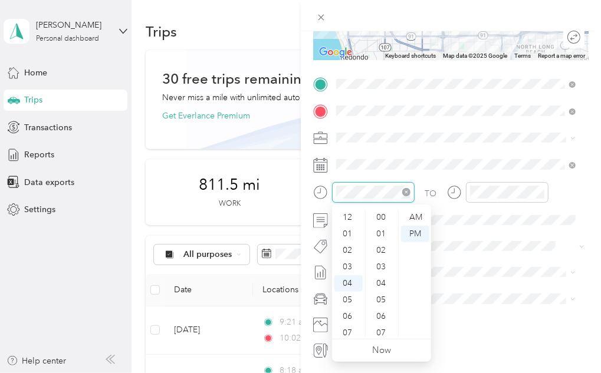
scroll to position [462, 0]
click at [405, 192] on icon "close-circle" at bounding box center [406, 192] width 8 height 8
click at [350, 332] on div "11" at bounding box center [348, 333] width 28 height 17
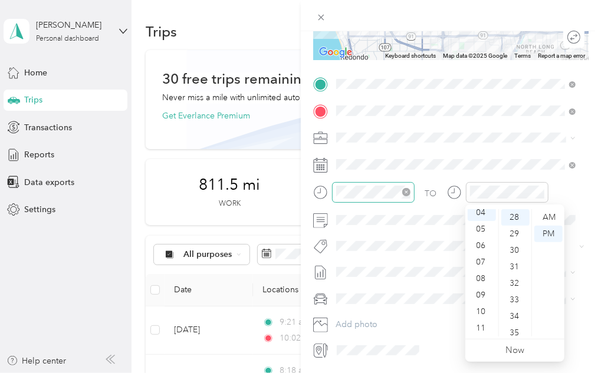
scroll to position [0, 0]
click at [483, 217] on div "12" at bounding box center [481, 217] width 28 height 17
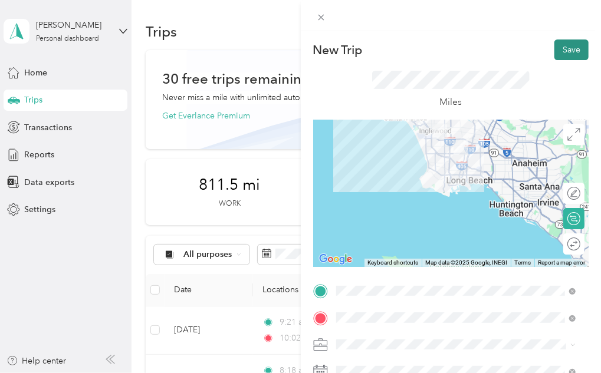
click at [555, 49] on button "Save" at bounding box center [571, 49] width 34 height 21
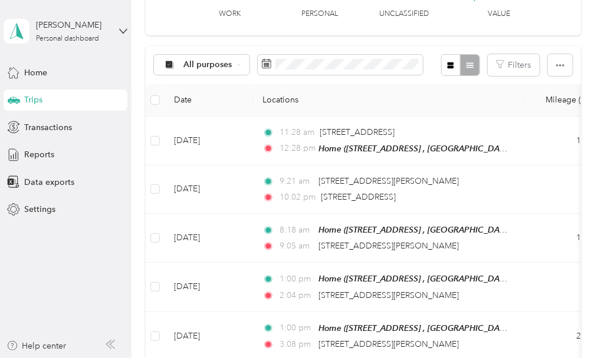
scroll to position [192, 0]
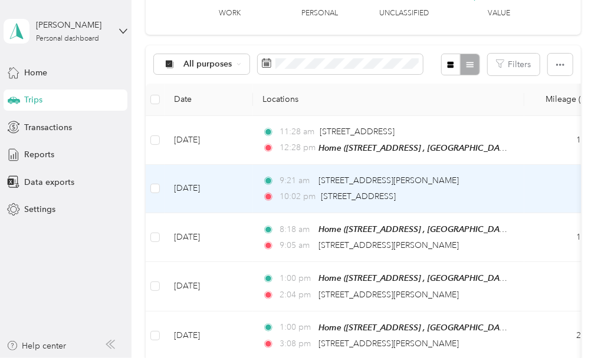
click at [231, 195] on td "[DATE]" at bounding box center [208, 189] width 88 height 48
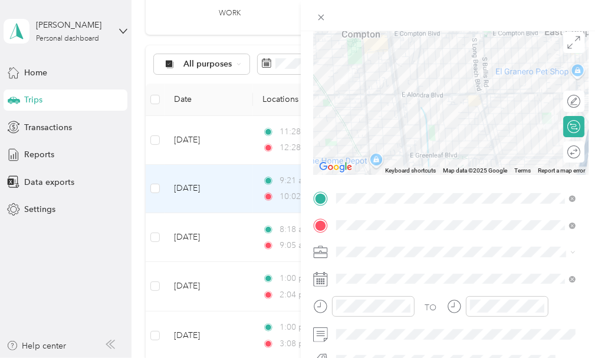
scroll to position [95, 0]
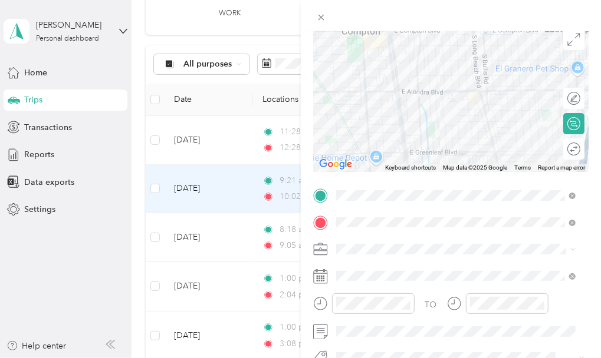
click at [370, 192] on ol "G&A (General & Administrative) CHC/Elevate AECF Yield - Program Training/Consul…" at bounding box center [456, 154] width 248 height 165
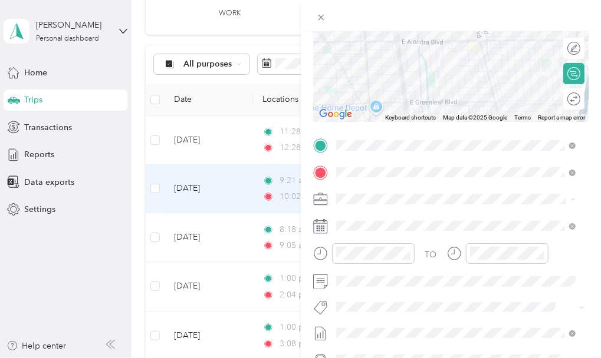
scroll to position [260, 0]
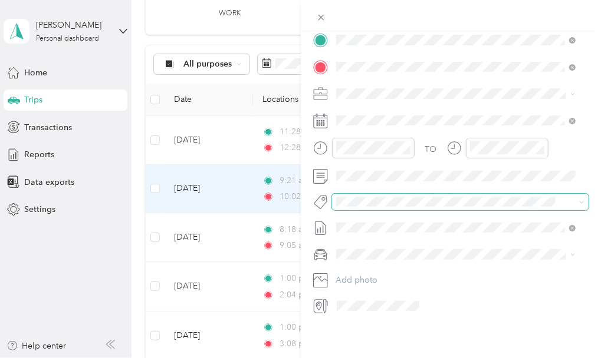
click at [397, 198] on span at bounding box center [450, 202] width 237 height 12
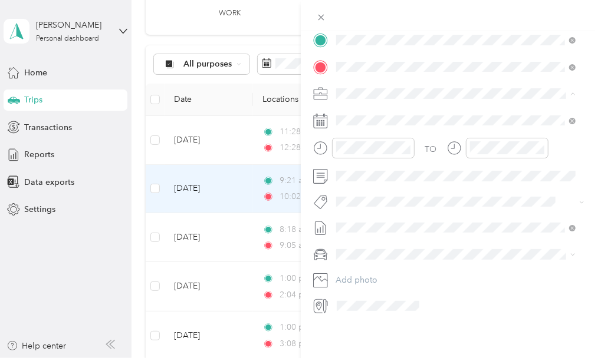
click at [363, 206] on span "CCF - R2R" at bounding box center [359, 208] width 38 height 10
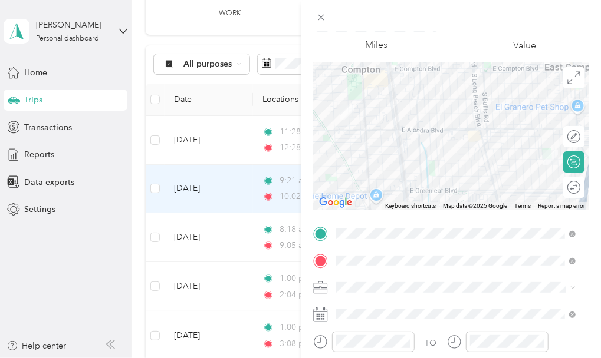
scroll to position [0, 0]
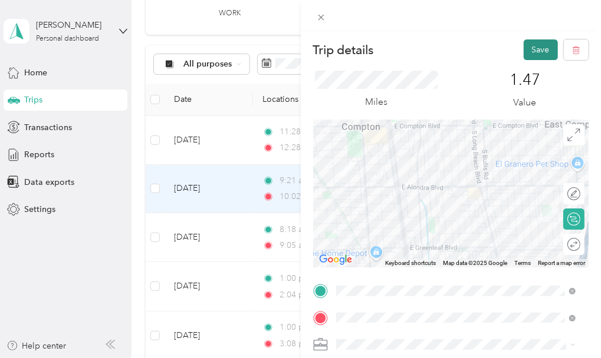
click at [524, 50] on button "Save" at bounding box center [540, 49] width 34 height 21
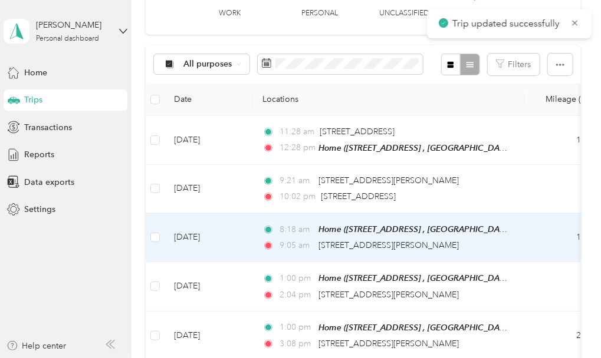
click at [223, 240] on td "[DATE]" at bounding box center [208, 237] width 88 height 49
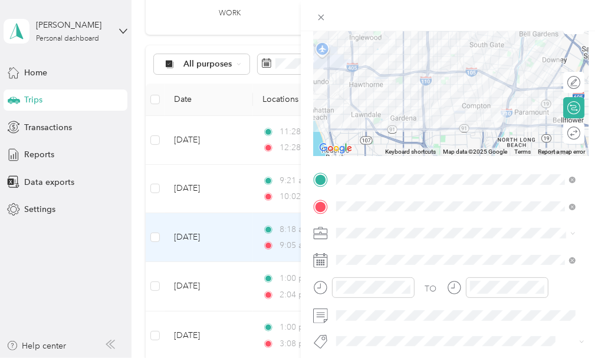
scroll to position [115, 0]
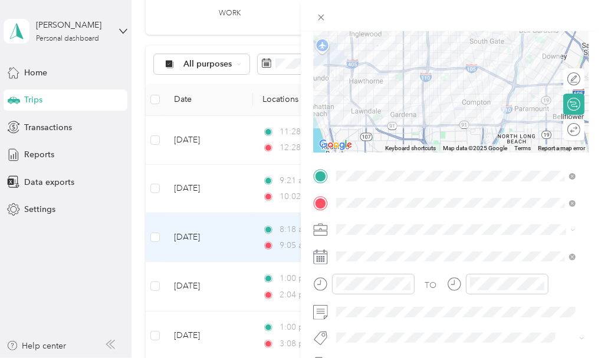
click at [229, 147] on div "Trip details Save This trip cannot be edited because it is either under review,…" at bounding box center [300, 179] width 601 height 358
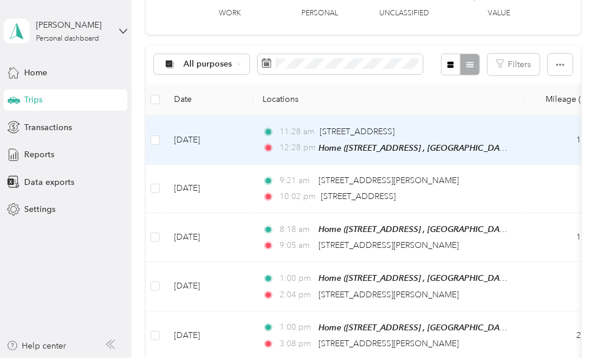
click at [229, 147] on td "[DATE]" at bounding box center [208, 140] width 88 height 49
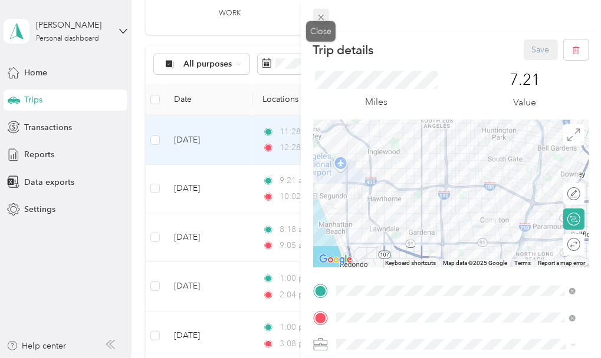
click at [328, 21] on span at bounding box center [321, 17] width 17 height 17
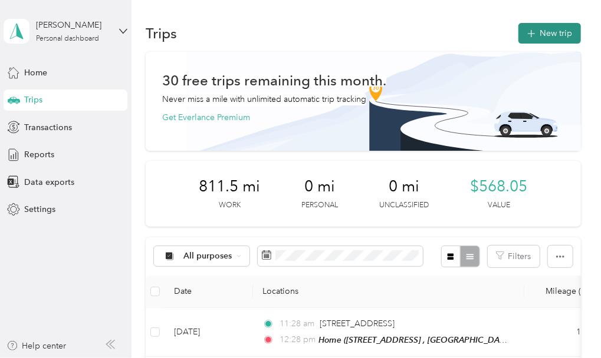
click at [541, 32] on button "New trip" at bounding box center [549, 33] width 62 height 21
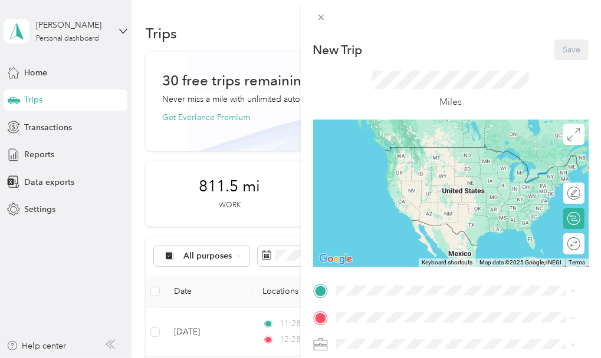
click at [378, 212] on div "Home [STREET_ADDRESS]" at bounding box center [395, 199] width 75 height 25
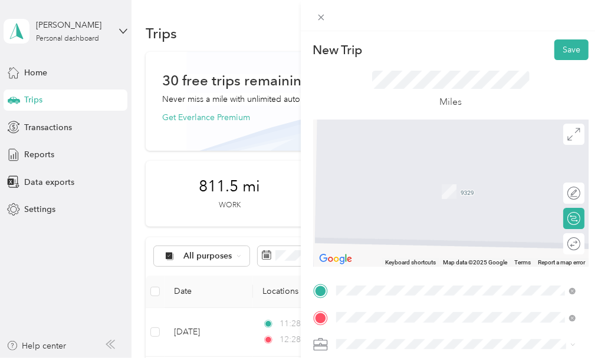
click at [427, 172] on span "[STREET_ADDRESS][US_STATE]" at bounding box center [417, 174] width 118 height 11
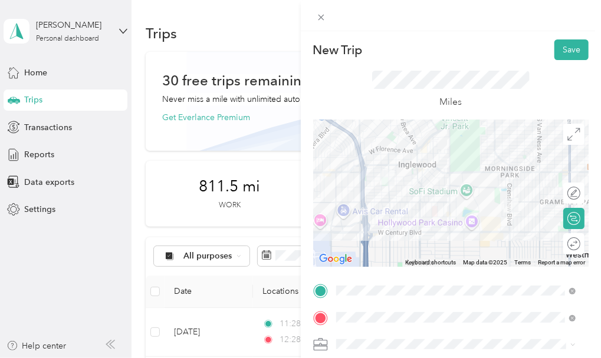
click at [580, 245] on div "Round trip" at bounding box center [580, 244] width 0 height 12
click at [566, 245] on div at bounding box center [567, 244] width 25 height 12
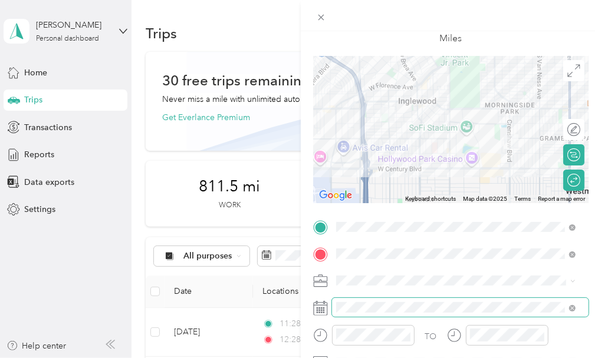
scroll to position [65, 0]
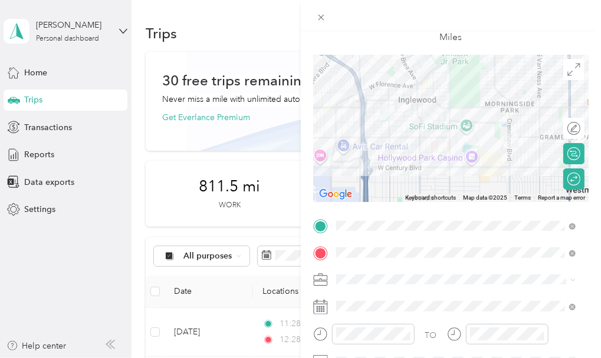
click at [380, 215] on div "CCF - R2R" at bounding box center [455, 215] width 231 height 12
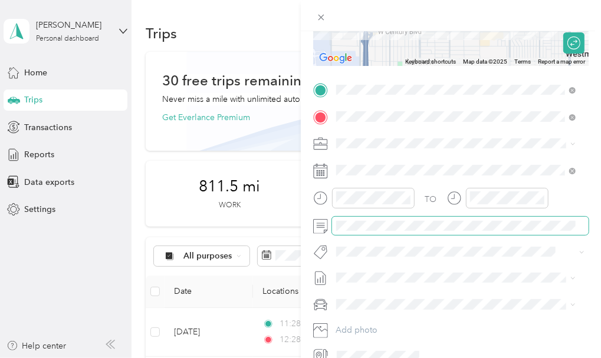
scroll to position [202, 0]
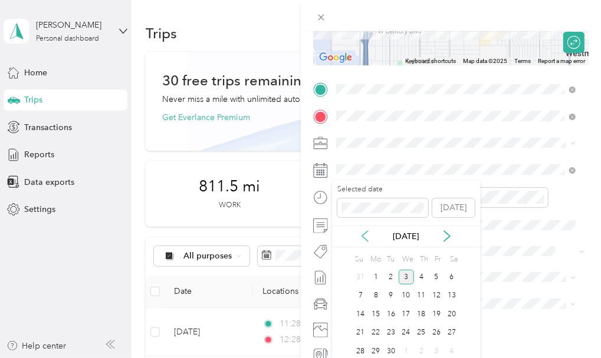
click at [365, 236] on icon at bounding box center [365, 236] width 12 height 12
click at [407, 329] on div "20" at bounding box center [405, 333] width 15 height 15
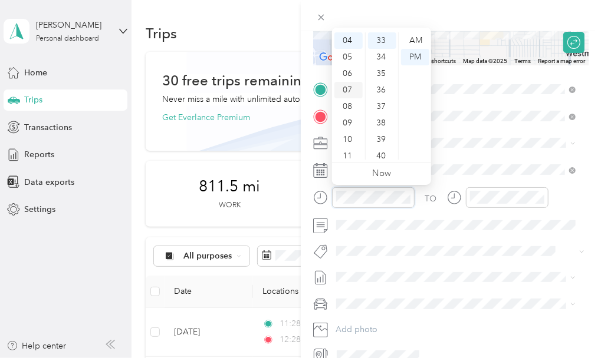
scroll to position [0, 0]
click at [348, 59] on div "01" at bounding box center [348, 57] width 28 height 17
click at [381, 41] on div "00" at bounding box center [382, 40] width 28 height 17
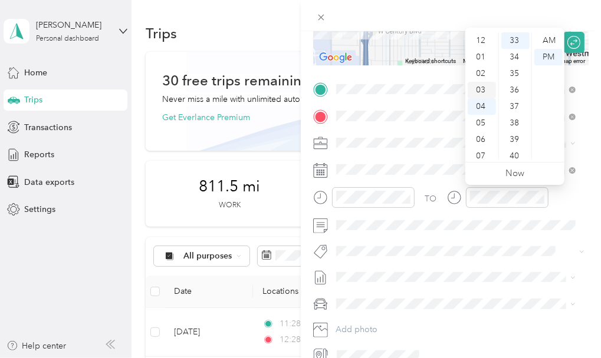
click at [479, 87] on div "03" at bounding box center [481, 90] width 28 height 17
click at [516, 41] on div "00" at bounding box center [515, 40] width 28 height 17
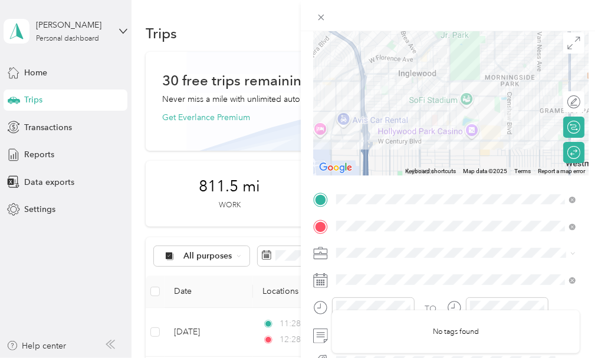
scroll to position [88, 0]
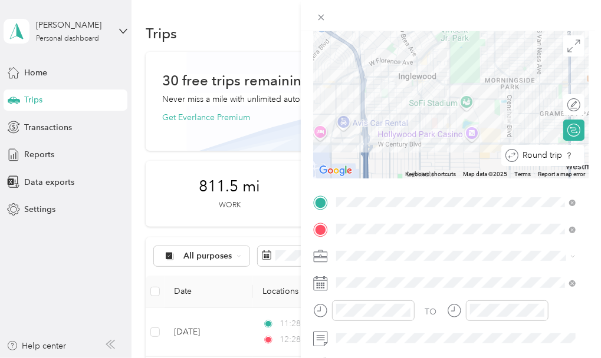
click at [568, 155] on div "Round trip" at bounding box center [542, 155] width 83 height 21
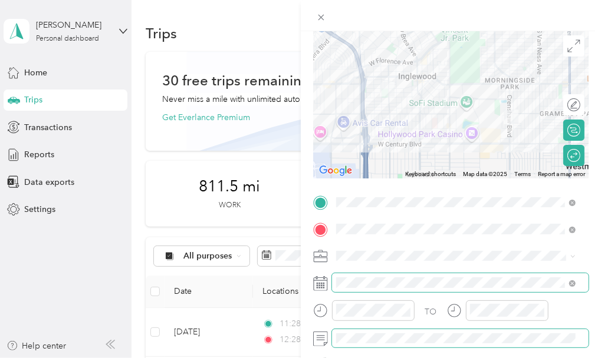
scroll to position [0, 0]
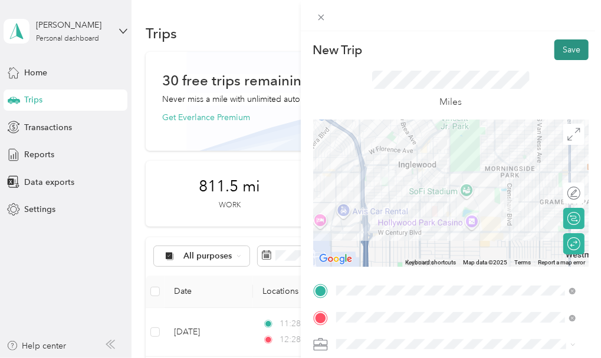
click at [554, 50] on button "Save" at bounding box center [571, 49] width 34 height 21
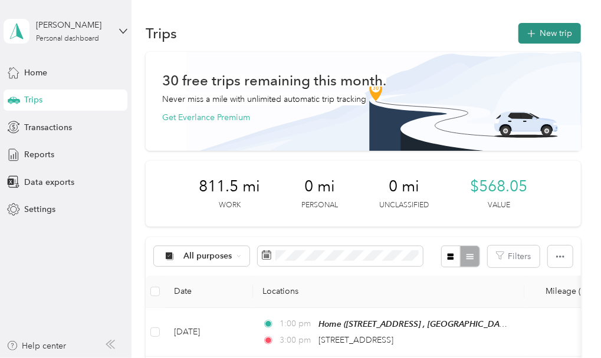
click at [534, 32] on button "New trip" at bounding box center [549, 33] width 62 height 21
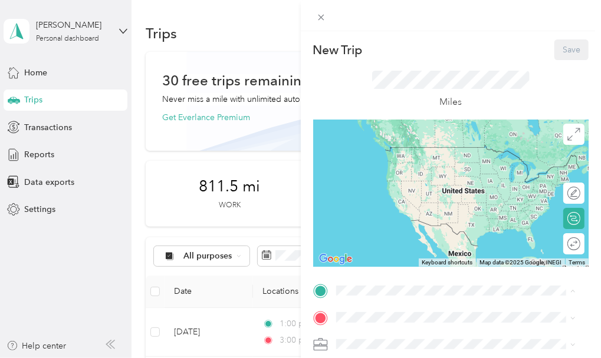
click at [387, 211] on span "[STREET_ADDRESS]" at bounding box center [395, 206] width 75 height 10
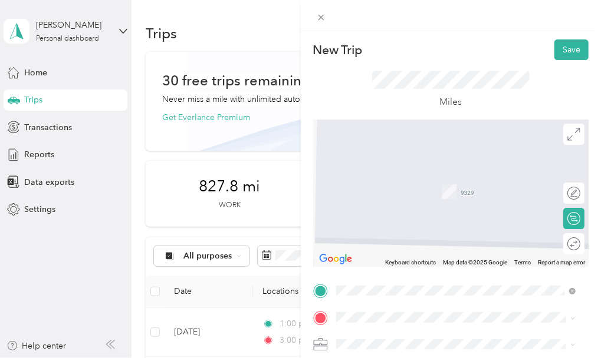
click at [477, 89] on div "Miles" at bounding box center [450, 90] width 157 height 39
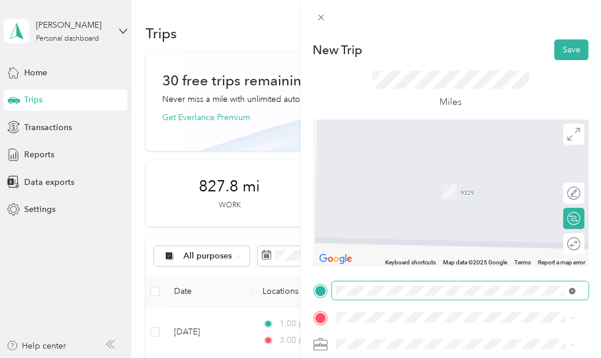
click at [575, 289] on span at bounding box center [572, 291] width 6 height 10
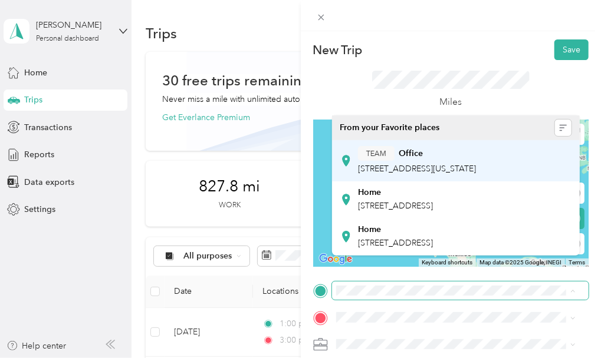
click at [406, 172] on span "[STREET_ADDRESS][US_STATE]" at bounding box center [417, 169] width 118 height 10
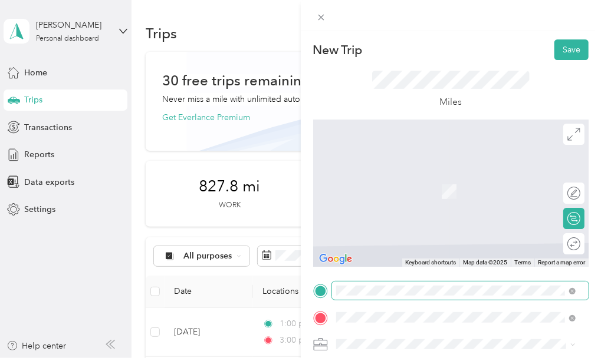
click at [398, 294] on div "[STREET_ADDRESS][US_STATE]" at bounding box center [455, 286] width 231 height 16
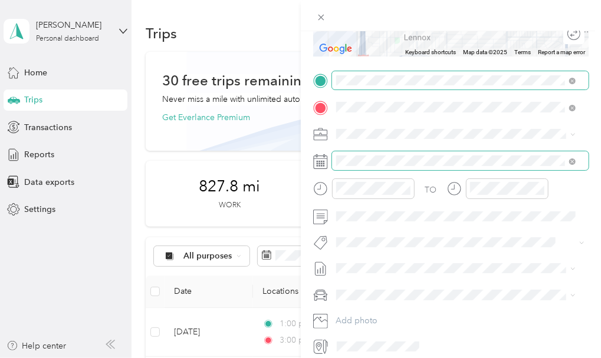
scroll to position [216, 0]
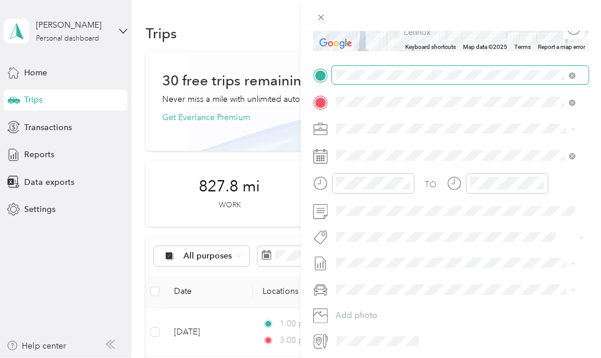
click at [365, 249] on span "CCF - R2R" at bounding box center [359, 253] width 38 height 10
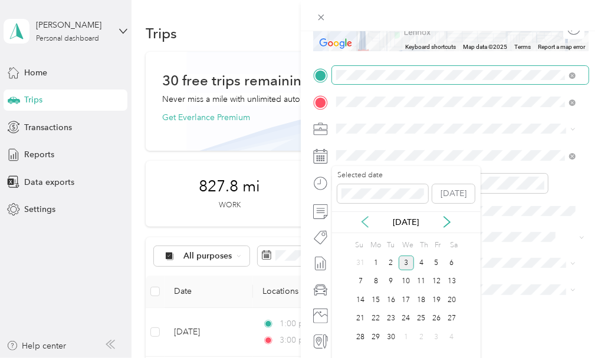
click at [362, 222] on icon at bounding box center [365, 222] width 6 height 11
click at [423, 315] on div "21" at bounding box center [421, 319] width 15 height 15
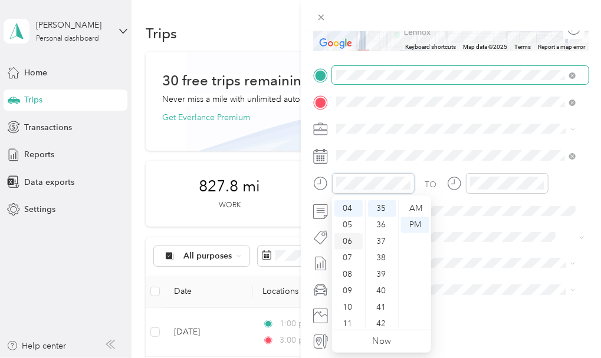
scroll to position [0, 0]
click at [347, 225] on div "01" at bounding box center [348, 225] width 28 height 17
click at [345, 283] on div "09" at bounding box center [348, 286] width 28 height 17
click at [414, 209] on div "AM" at bounding box center [415, 208] width 28 height 17
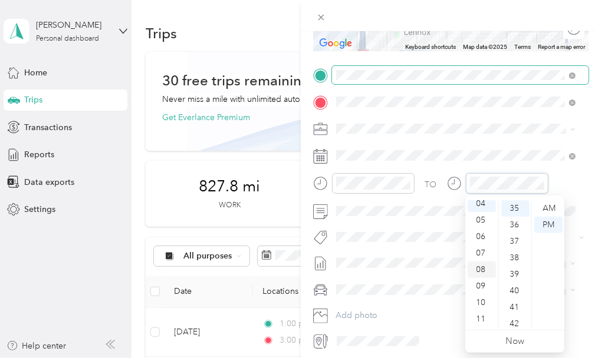
scroll to position [0, 0]
click at [482, 208] on div "12" at bounding box center [481, 208] width 28 height 17
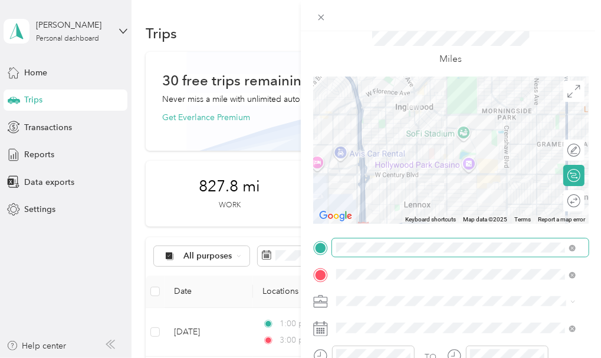
scroll to position [40, 0]
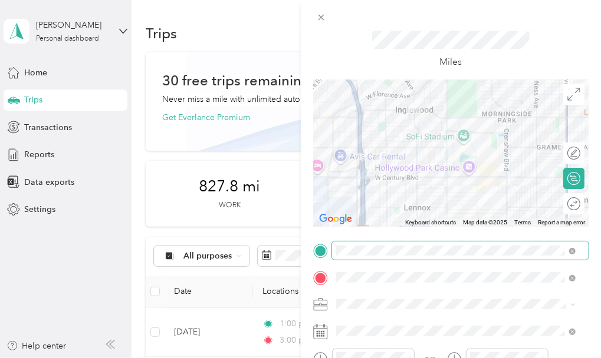
click at [580, 207] on div "Round trip" at bounding box center [580, 204] width 0 height 12
click at [562, 203] on div at bounding box center [567, 204] width 25 height 12
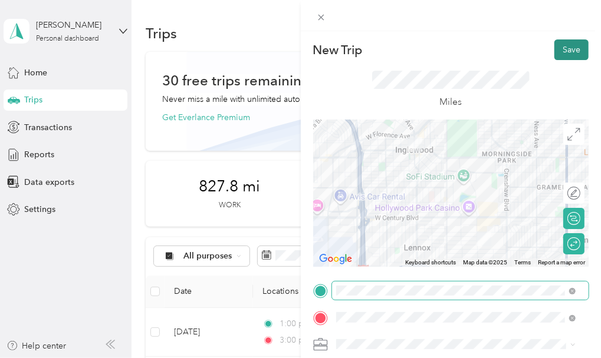
click at [554, 48] on button "Save" at bounding box center [571, 49] width 34 height 21
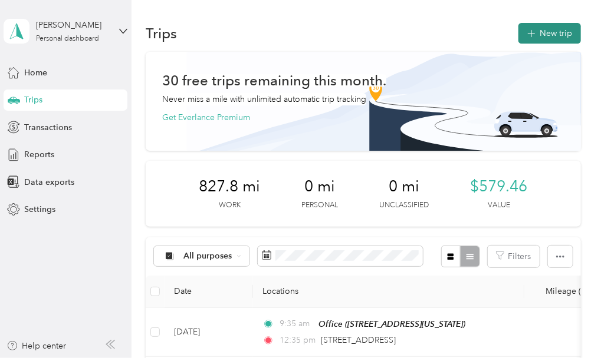
click at [530, 31] on icon "button" at bounding box center [531, 34] width 14 height 14
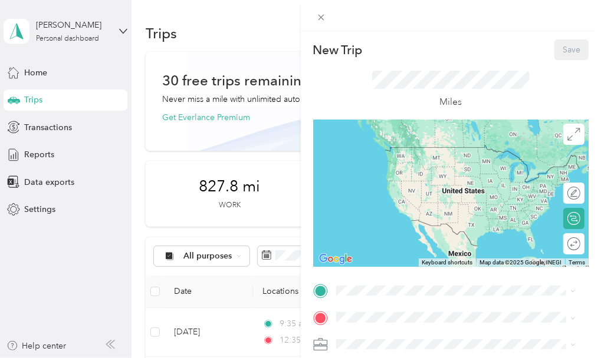
click at [414, 175] on div "TEAM Office [STREET_ADDRESS][US_STATE]" at bounding box center [417, 160] width 118 height 29
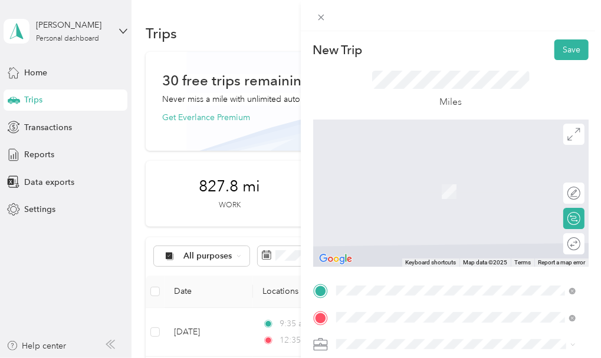
click at [420, 291] on span "[STREET_ADDRESS][PERSON_NAME][US_STATE]" at bounding box center [449, 286] width 183 height 11
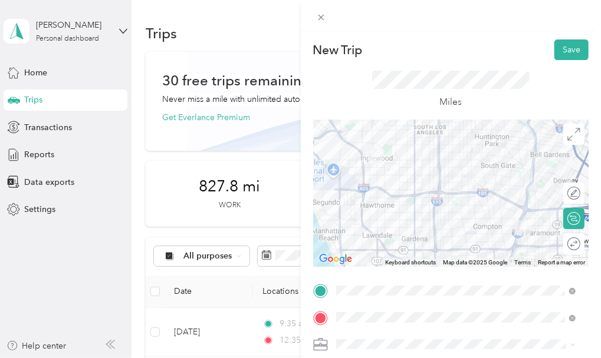
click at [580, 245] on div "Round trip" at bounding box center [580, 244] width 0 height 12
click at [564, 245] on div at bounding box center [567, 244] width 25 height 12
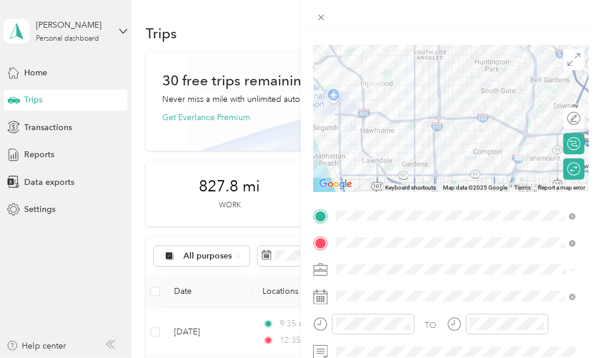
scroll to position [77, 0]
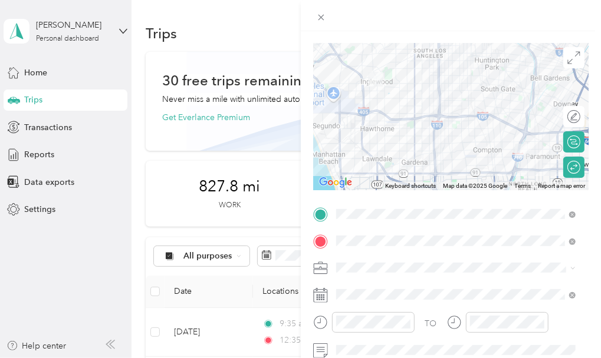
click at [363, 209] on li "CCF - R2R" at bounding box center [456, 206] width 248 height 21
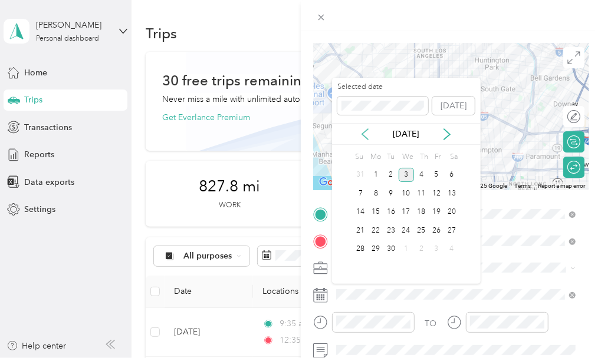
click at [364, 133] on icon at bounding box center [365, 134] width 12 height 12
click at [437, 227] on div "22" at bounding box center [435, 230] width 15 height 15
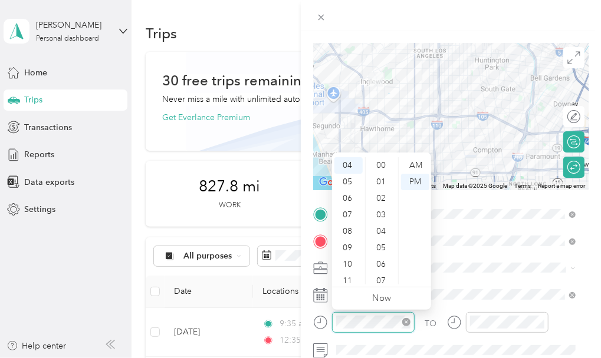
scroll to position [644, 0]
click at [405, 325] on icon "close-circle" at bounding box center [406, 322] width 8 height 8
click at [381, 167] on div "00" at bounding box center [382, 165] width 28 height 17
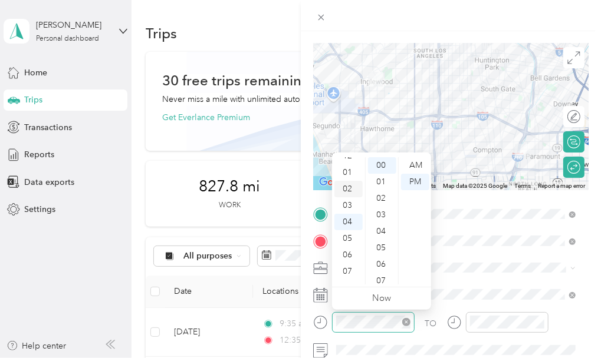
click at [347, 190] on div "02" at bounding box center [348, 189] width 28 height 17
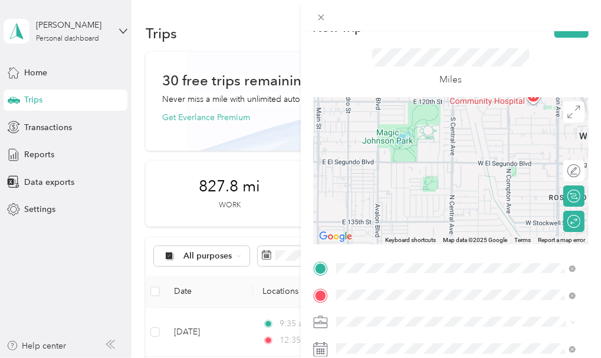
scroll to position [0, 0]
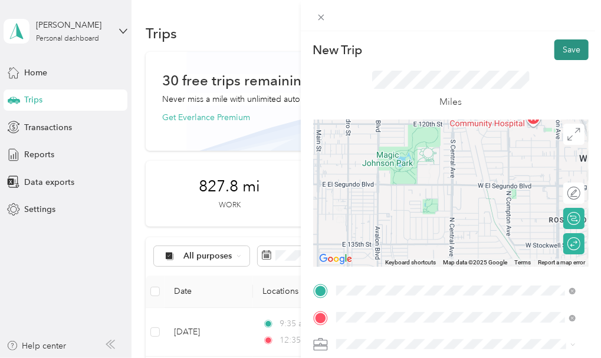
click at [561, 47] on button "Save" at bounding box center [571, 49] width 34 height 21
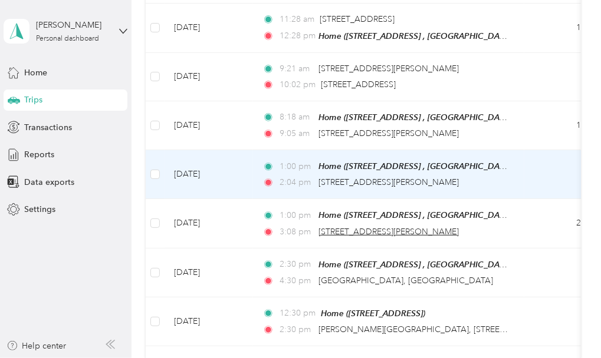
scroll to position [453, 0]
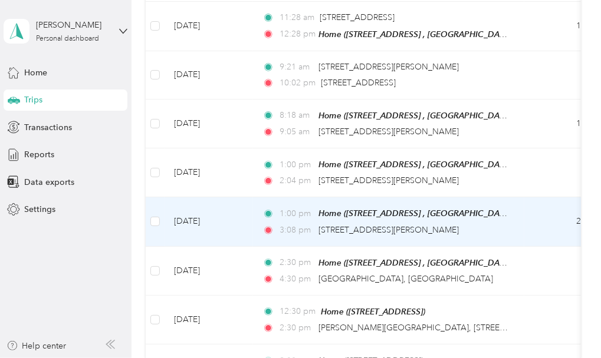
click at [214, 217] on td "[DATE]" at bounding box center [208, 221] width 88 height 49
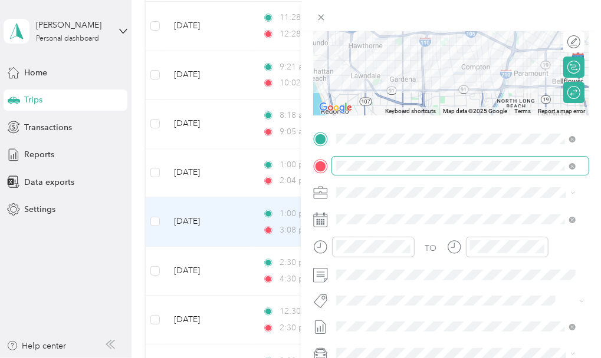
scroll to position [153, 0]
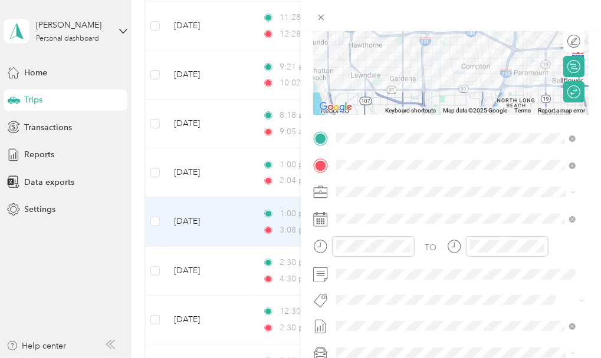
click at [317, 28] on div at bounding box center [451, 15] width 301 height 31
click at [321, 21] on icon at bounding box center [321, 17] width 10 height 10
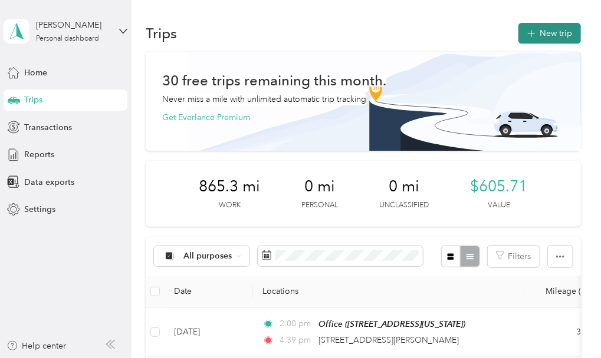
click at [543, 36] on button "New trip" at bounding box center [549, 33] width 62 height 21
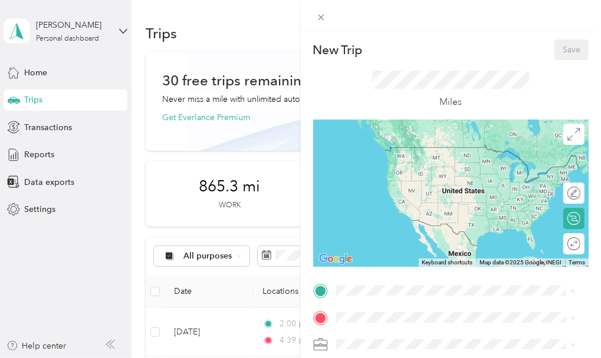
click at [380, 212] on div "Home [STREET_ADDRESS]" at bounding box center [395, 199] width 75 height 25
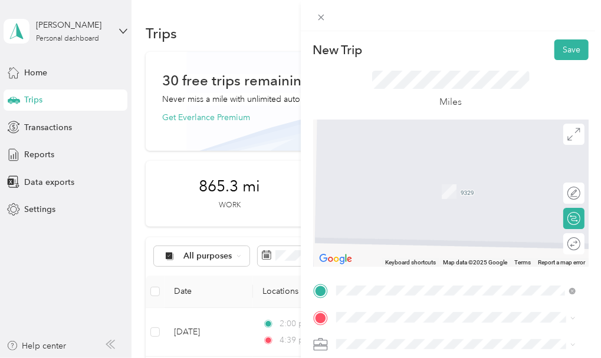
click at [421, 175] on span "[STREET_ADDRESS][PERSON_NAME][US_STATE]" at bounding box center [449, 169] width 183 height 11
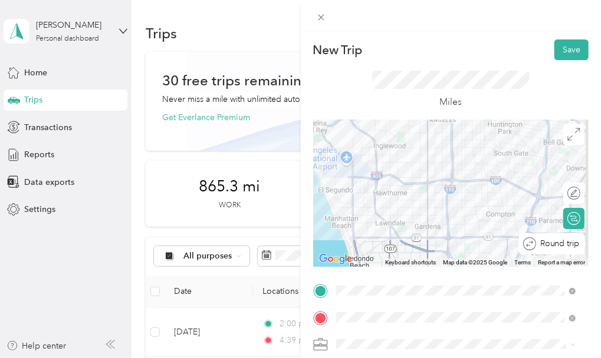
click at [563, 242] on div "Round trip" at bounding box center [558, 244] width 44 height 12
click at [563, 242] on div at bounding box center [567, 244] width 25 height 12
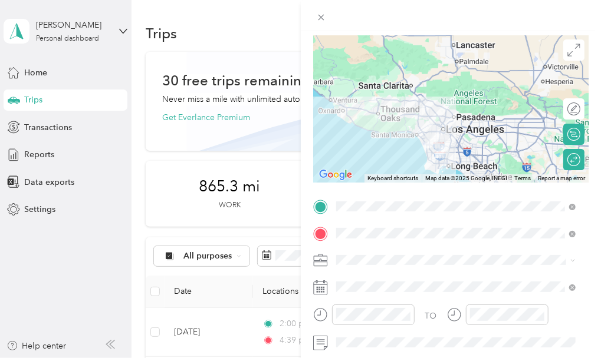
scroll to position [85, 0]
click at [369, 190] on div "CCF - R2R" at bounding box center [455, 190] width 231 height 12
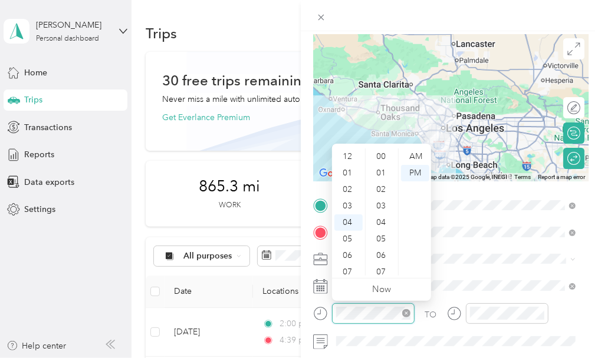
scroll to position [710, 0]
click at [405, 312] on icon "close-circle" at bounding box center [406, 313] width 8 height 8
click at [349, 240] on div "09" at bounding box center [348, 239] width 28 height 17
click at [382, 156] on div "00" at bounding box center [382, 157] width 28 height 17
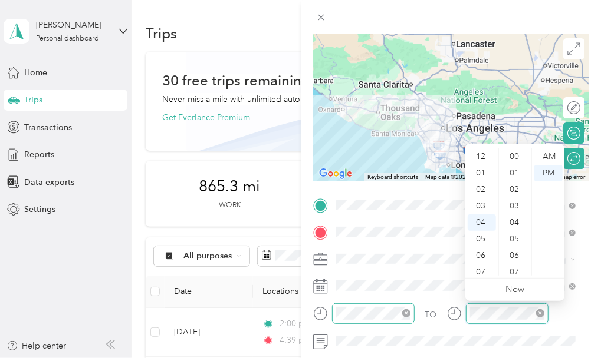
scroll to position [710, 0]
click at [479, 272] on div "11" at bounding box center [481, 272] width 28 height 17
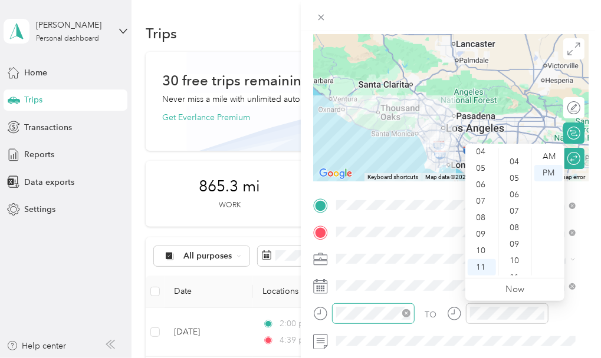
scroll to position [51, 0]
click at [515, 187] on div "05" at bounding box center [515, 188] width 28 height 17
click at [547, 153] on div "AM" at bounding box center [548, 157] width 28 height 17
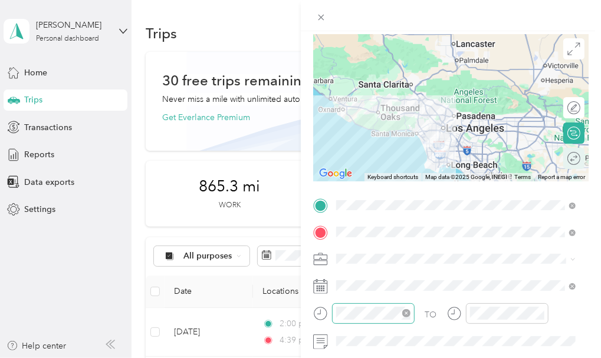
click at [563, 162] on div "Round trip" at bounding box center [573, 158] width 21 height 21
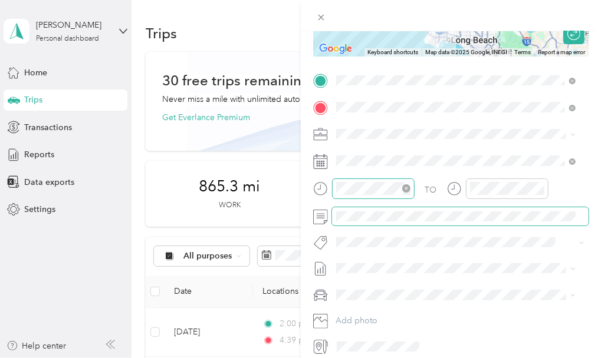
scroll to position [211, 0]
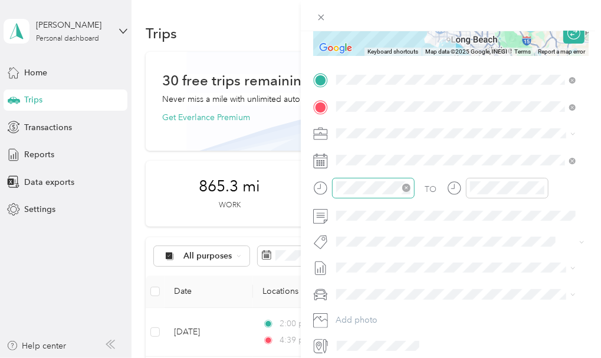
drag, startPoint x: 596, startPoint y: 193, endPoint x: 238, endPoint y: 34, distance: 392.9
click at [238, 34] on div "New Trip Save This trip cannot be edited because it is either under review, app…" at bounding box center [300, 179] width 601 height 358
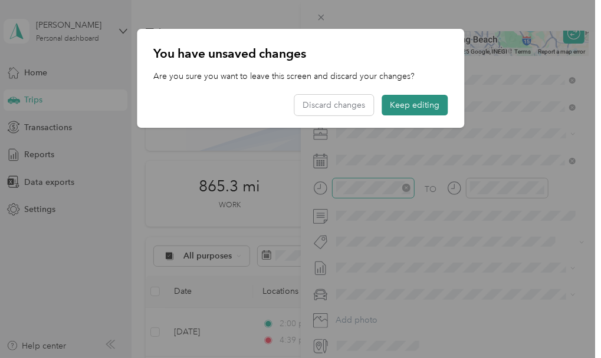
click at [420, 101] on button "Keep editing" at bounding box center [414, 105] width 66 height 21
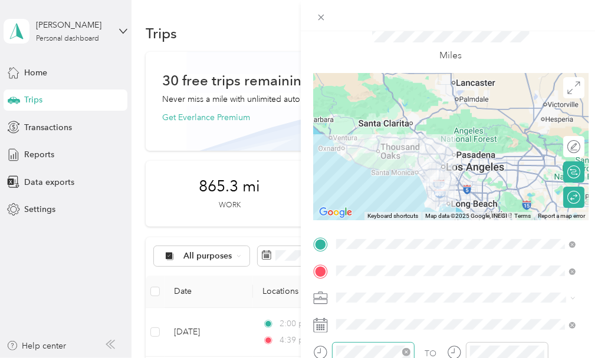
scroll to position [0, 0]
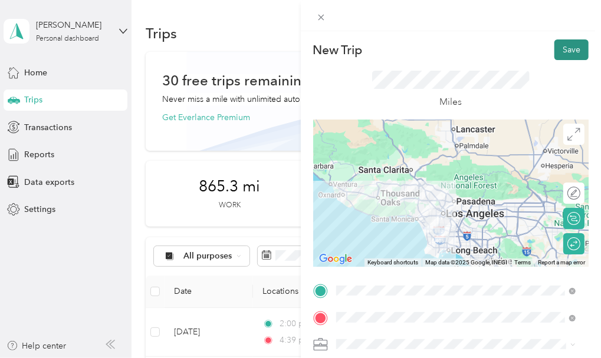
click at [554, 51] on button "Save" at bounding box center [571, 49] width 34 height 21
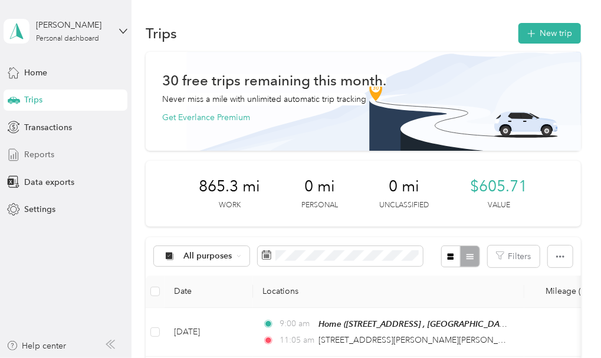
click at [34, 152] on span "Reports" at bounding box center [39, 155] width 30 height 12
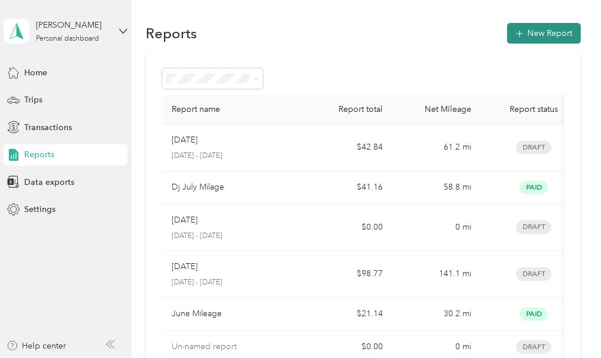
click at [545, 29] on button "New Report" at bounding box center [544, 33] width 74 height 21
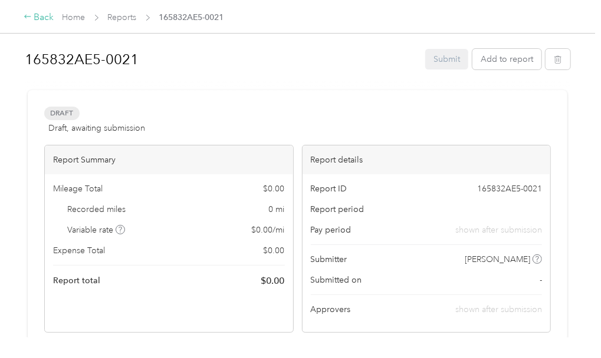
click at [31, 12] on div "Back" at bounding box center [39, 18] width 31 height 14
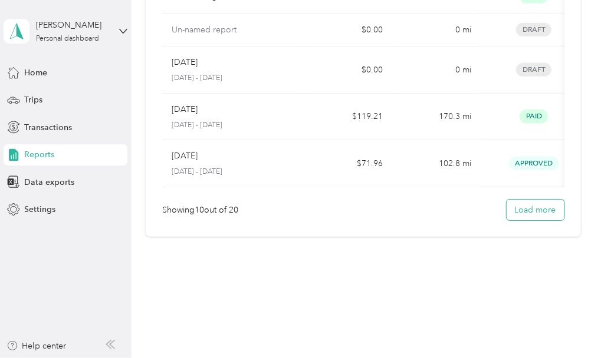
click at [521, 210] on button "Load more" at bounding box center [535, 210] width 58 height 21
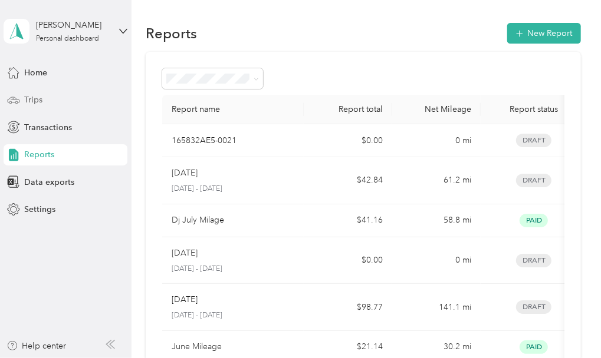
click at [48, 101] on div "Trips" at bounding box center [66, 100] width 124 height 21
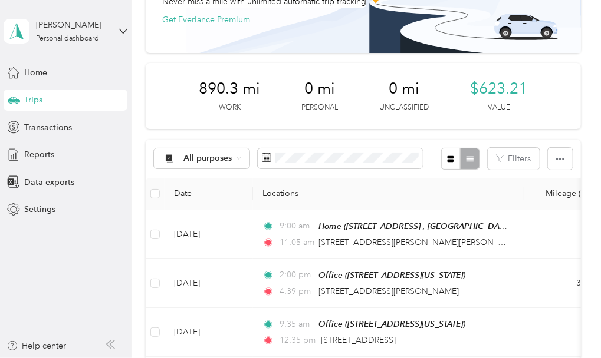
scroll to position [99, 0]
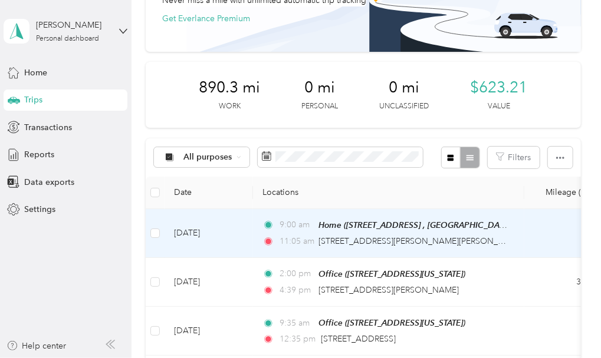
click at [215, 230] on td "[DATE]" at bounding box center [208, 233] width 88 height 49
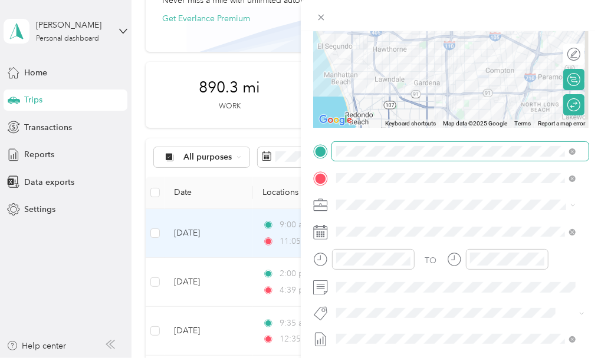
scroll to position [144, 0]
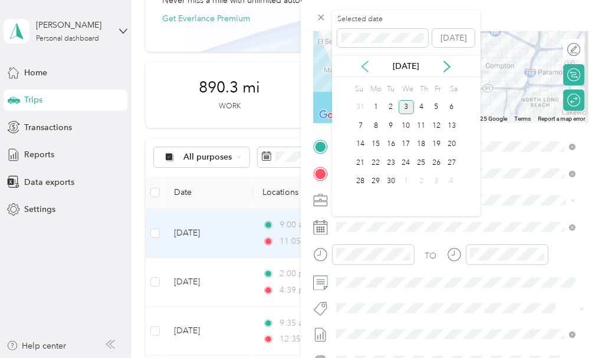
click at [361, 61] on icon at bounding box center [365, 67] width 12 height 12
click at [440, 179] on div "29" at bounding box center [435, 181] width 15 height 15
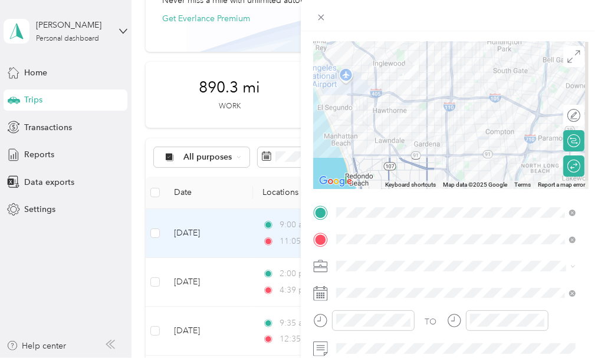
scroll to position [0, 0]
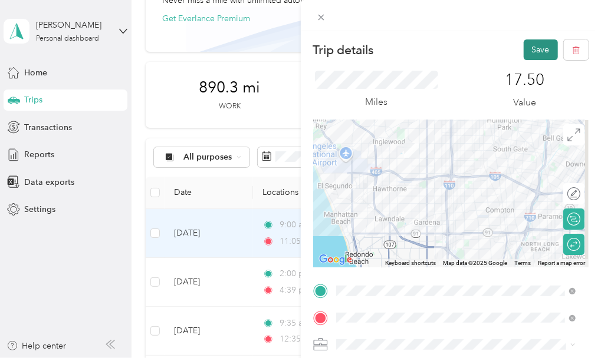
click at [525, 46] on button "Save" at bounding box center [540, 49] width 34 height 21
